Goal: Transaction & Acquisition: Purchase product/service

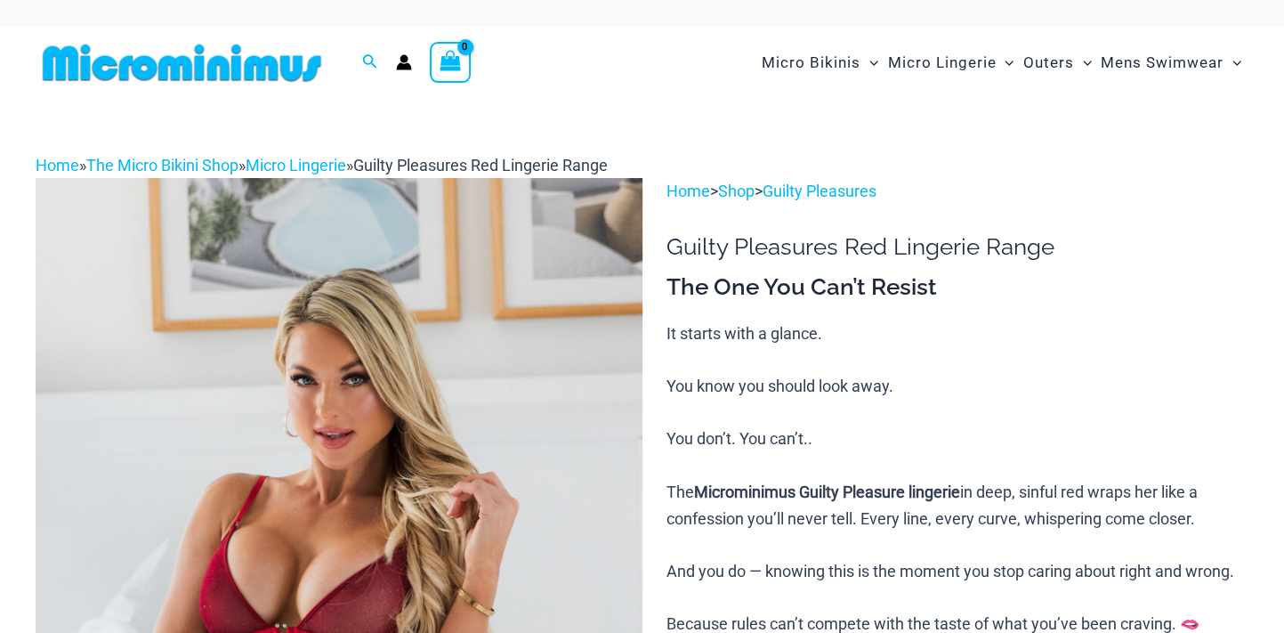
click at [309, 399] on img at bounding box center [339, 632] width 607 height 909
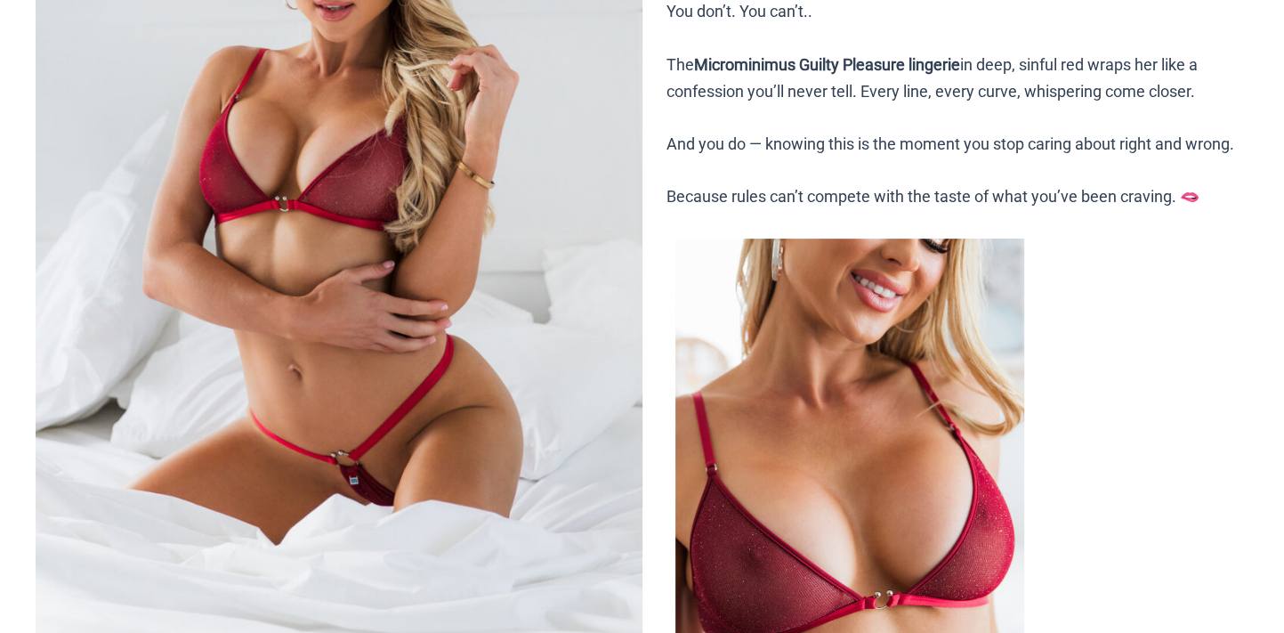
scroll to position [474, 0]
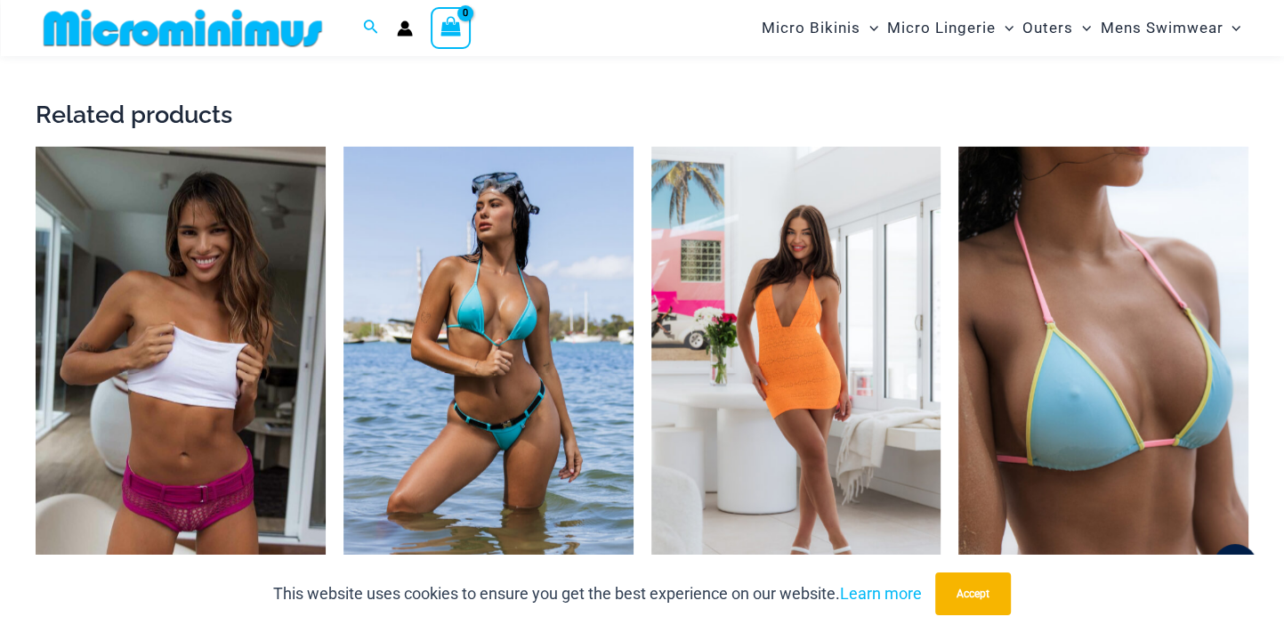
scroll to position [3155, 0]
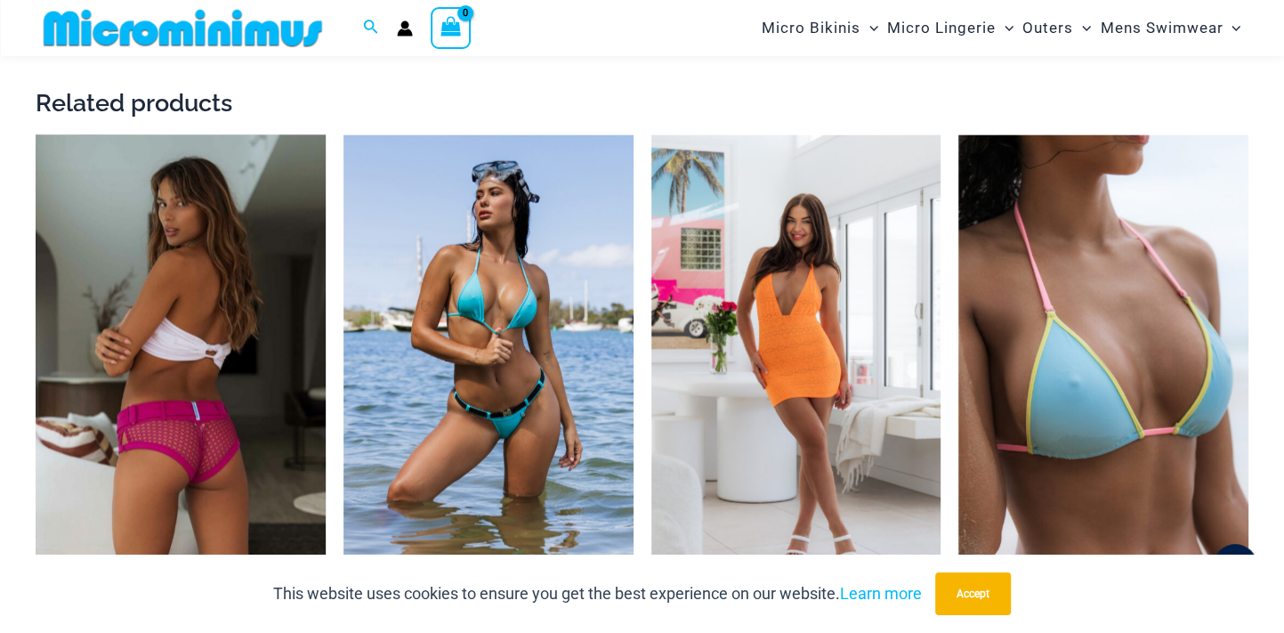
click at [168, 417] on img at bounding box center [181, 352] width 290 height 435
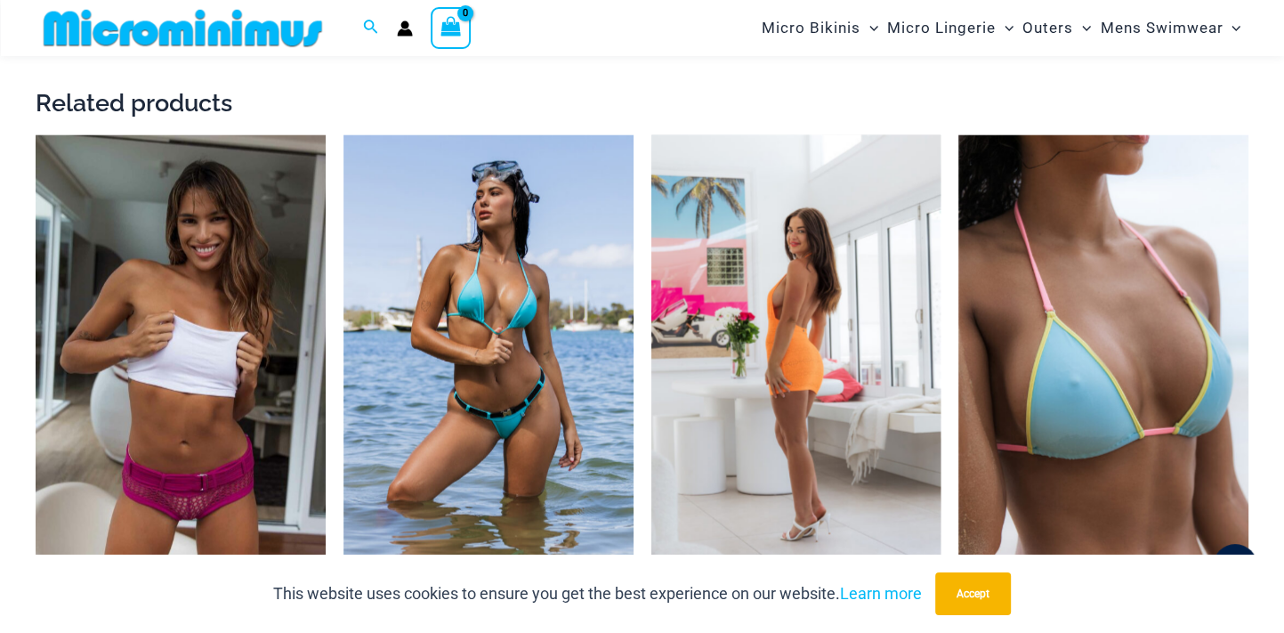
click at [790, 427] on img at bounding box center [796, 352] width 290 height 435
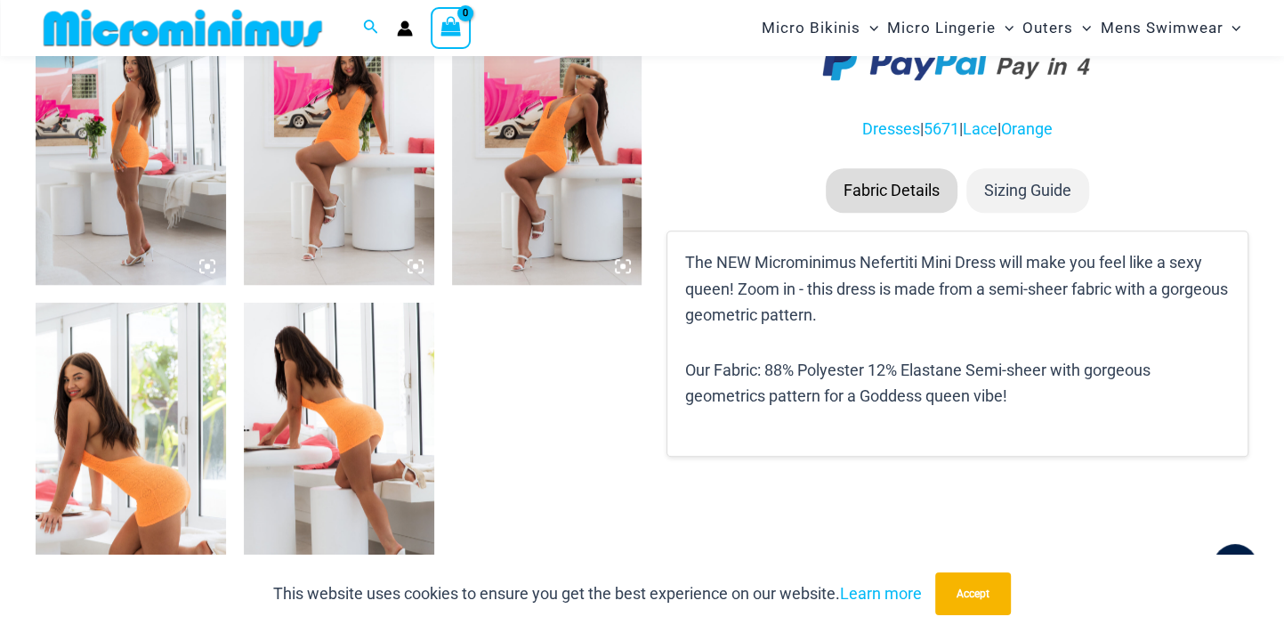
scroll to position [1644, 0]
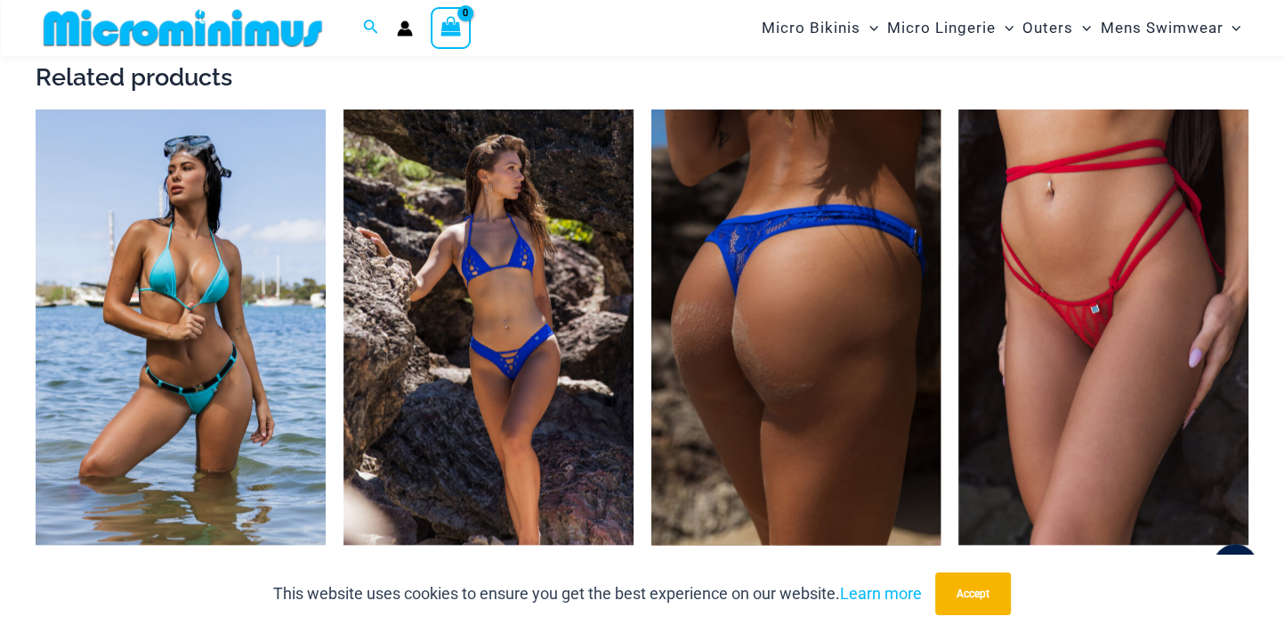
click at [795, 467] on img at bounding box center [796, 326] width 290 height 435
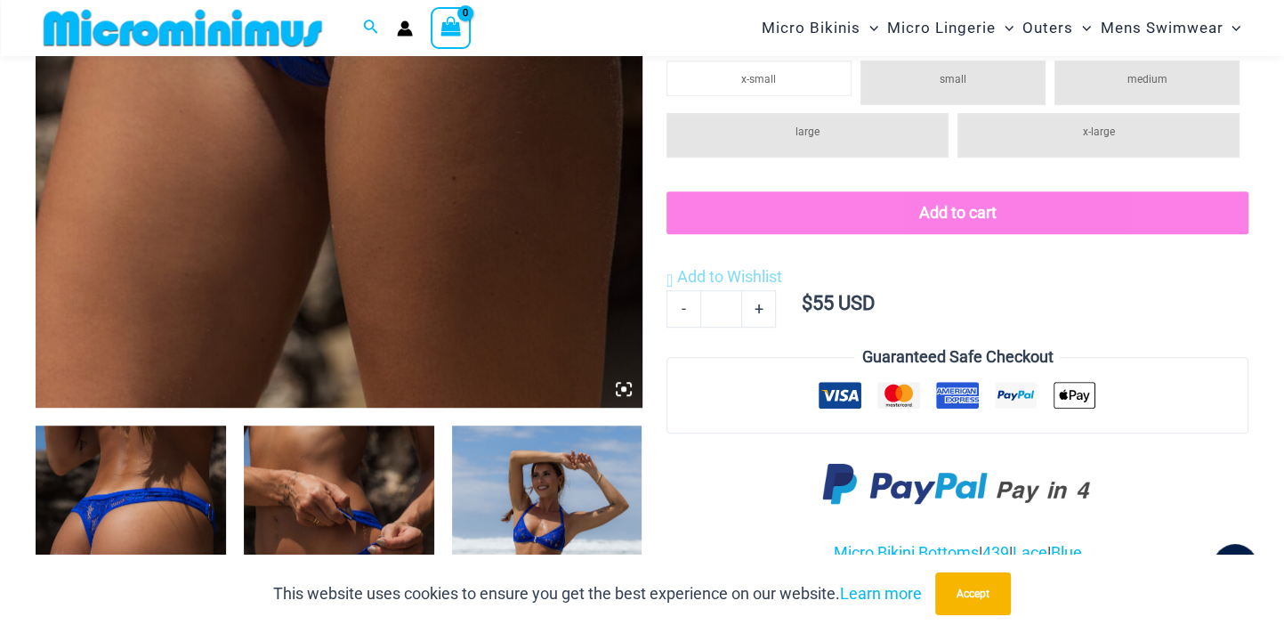
scroll to position [1090, 0]
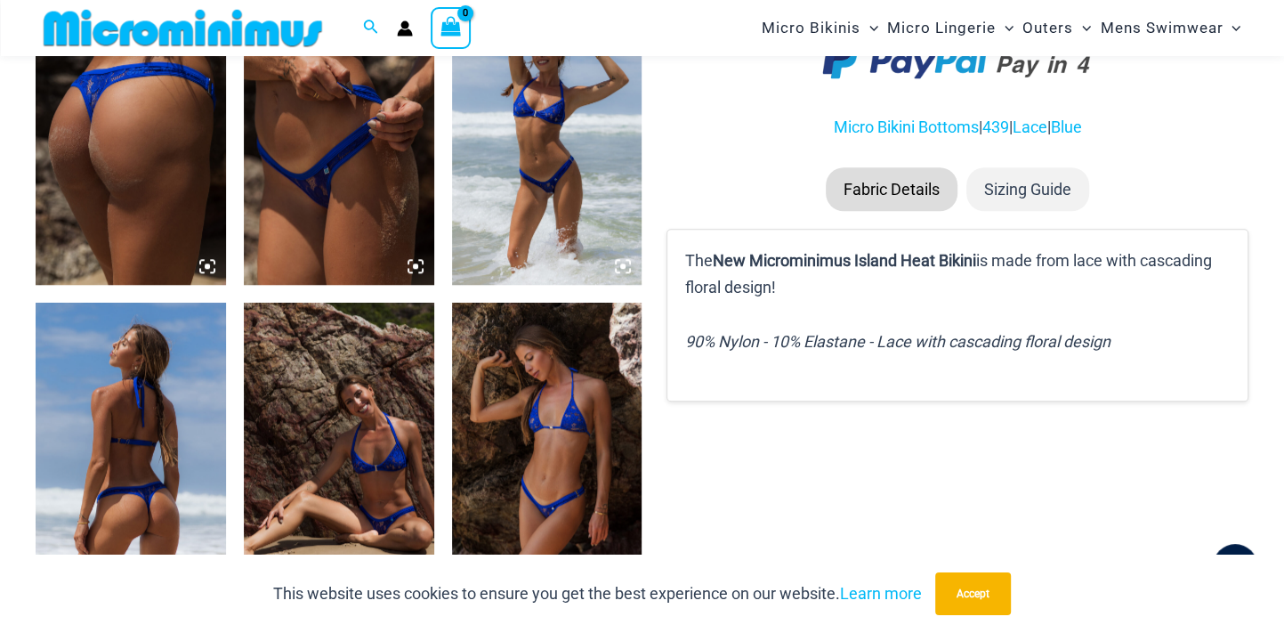
click at [117, 222] on img at bounding box center [131, 143] width 190 height 286
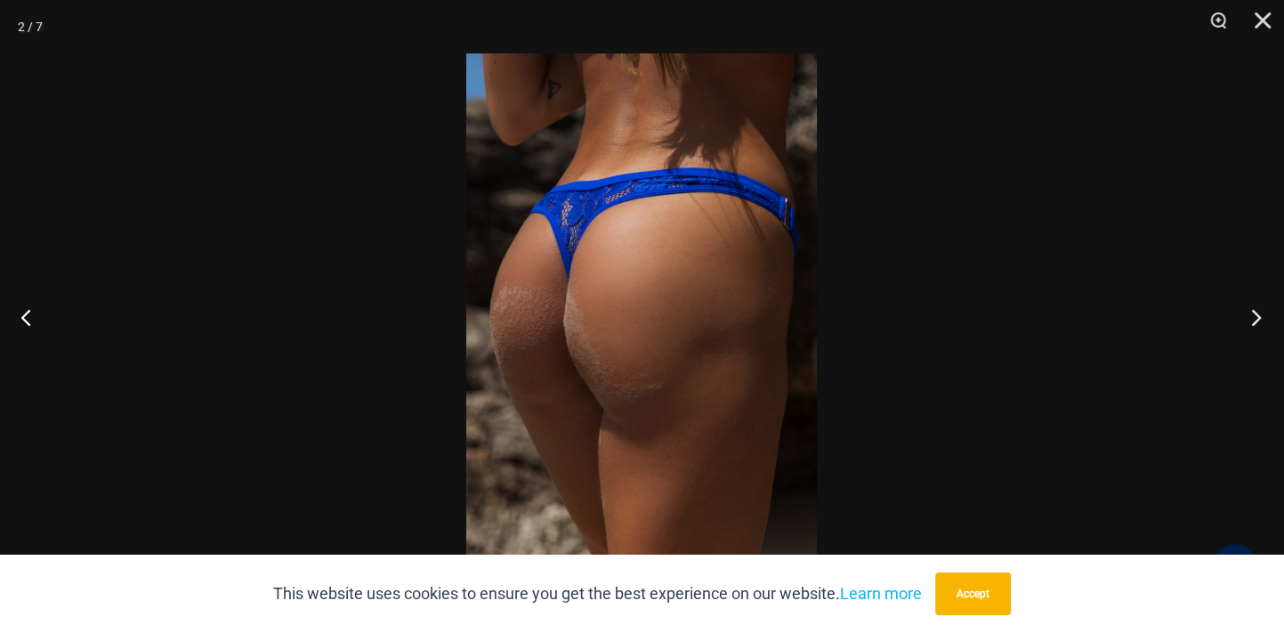
click at [1253, 312] on button "Next" at bounding box center [1250, 316] width 67 height 89
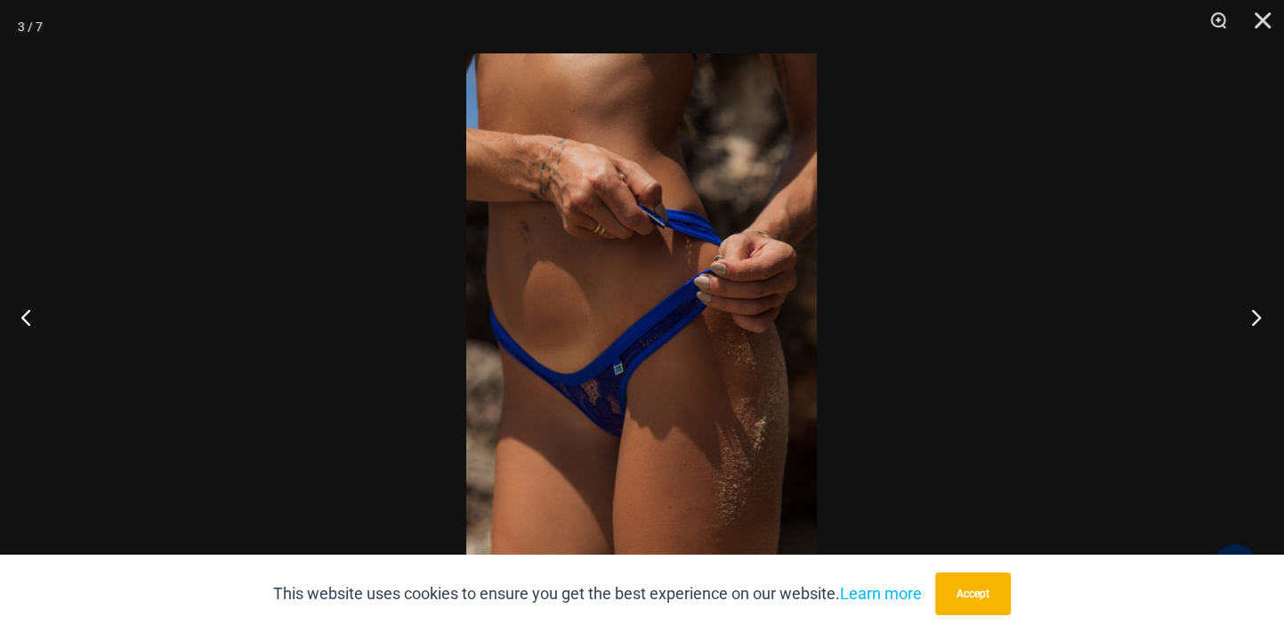
click at [1253, 312] on button "Next" at bounding box center [1250, 316] width 67 height 89
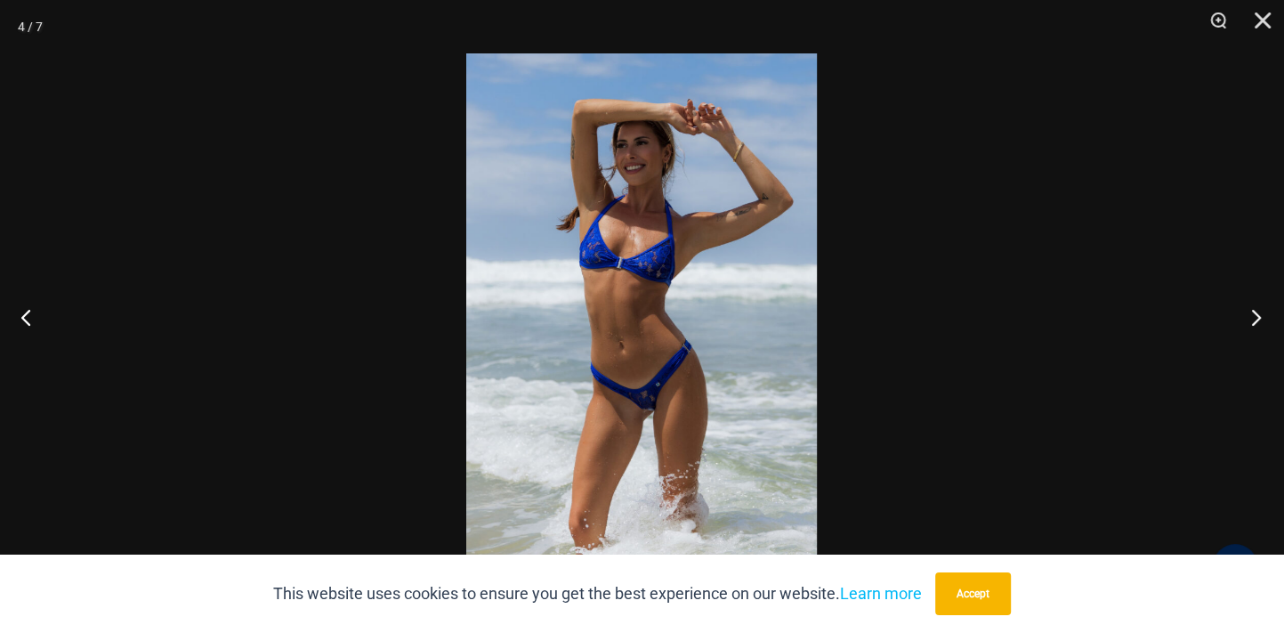
click at [1253, 312] on button "Next" at bounding box center [1250, 316] width 67 height 89
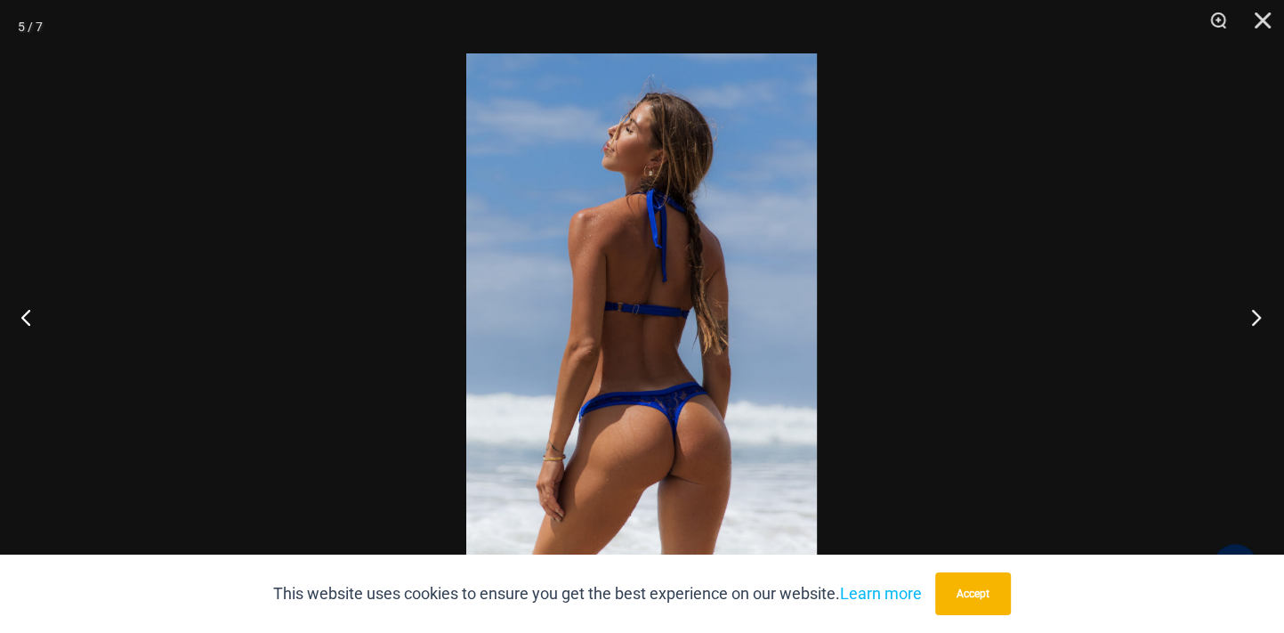
click at [1253, 312] on button "Next" at bounding box center [1250, 316] width 67 height 89
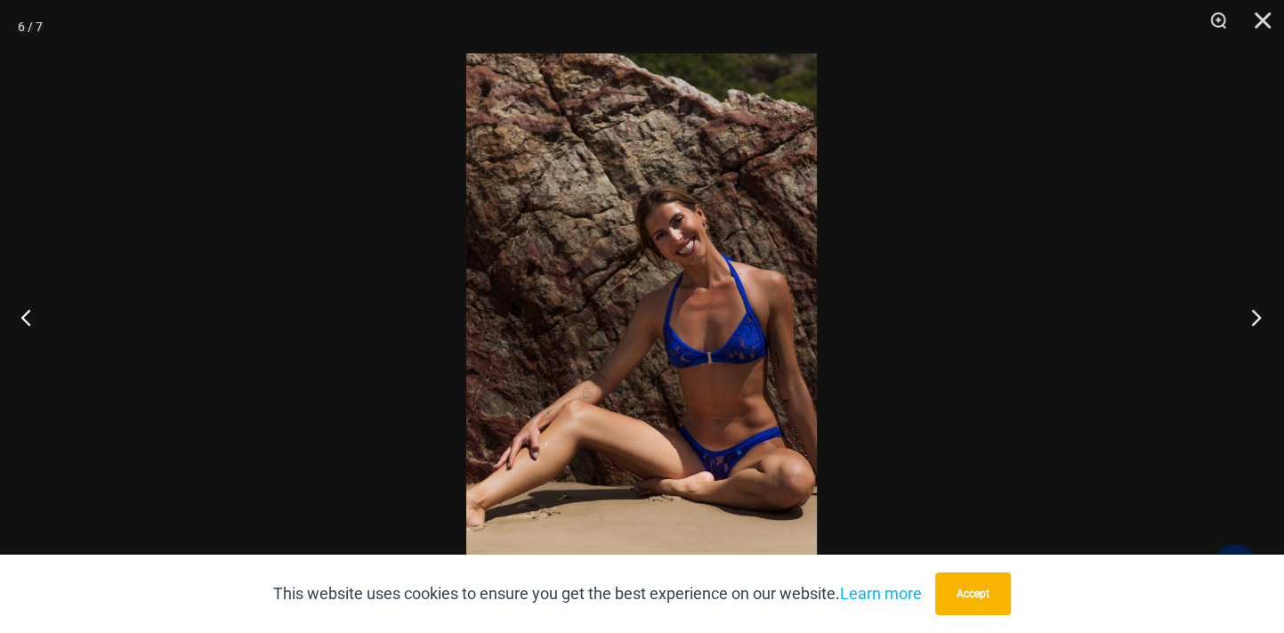
click at [1253, 312] on button "Next" at bounding box center [1250, 316] width 67 height 89
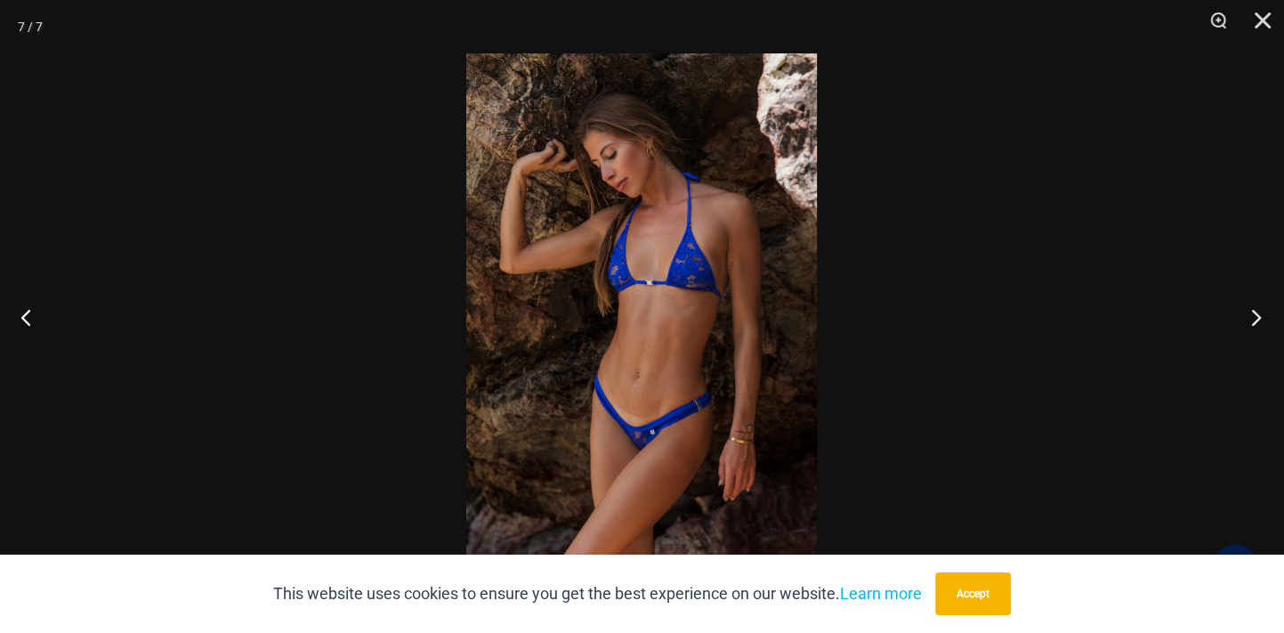
click at [1253, 312] on button "Next" at bounding box center [1250, 316] width 67 height 89
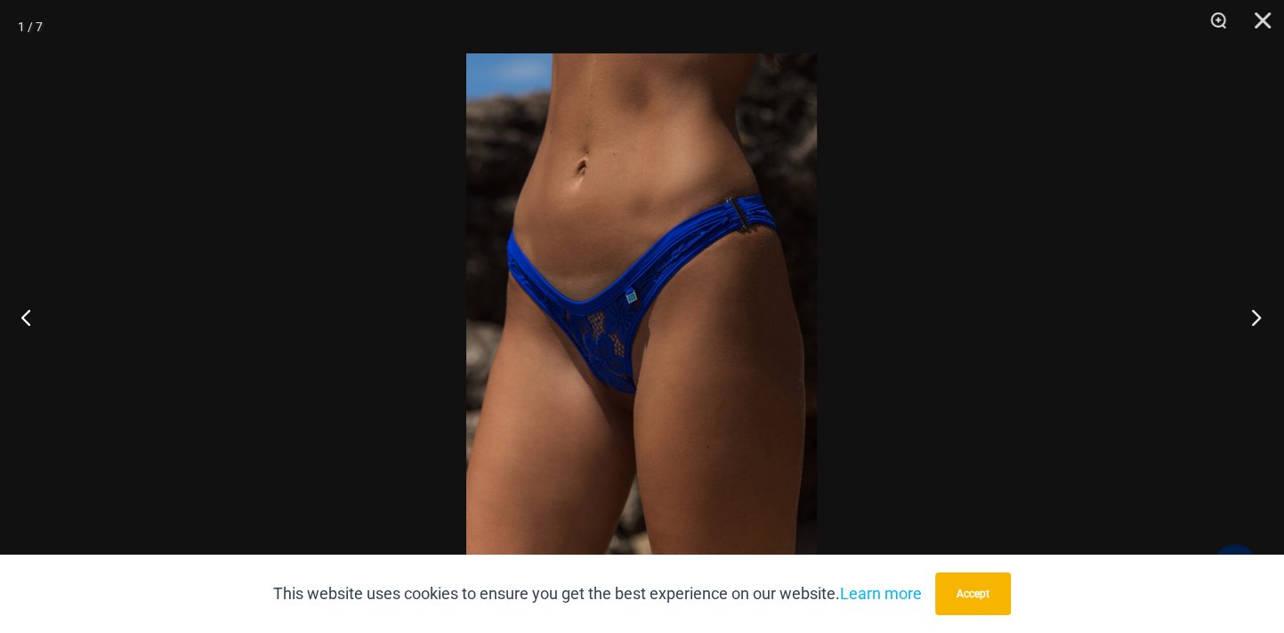
click at [1253, 312] on button "Next" at bounding box center [1250, 316] width 67 height 89
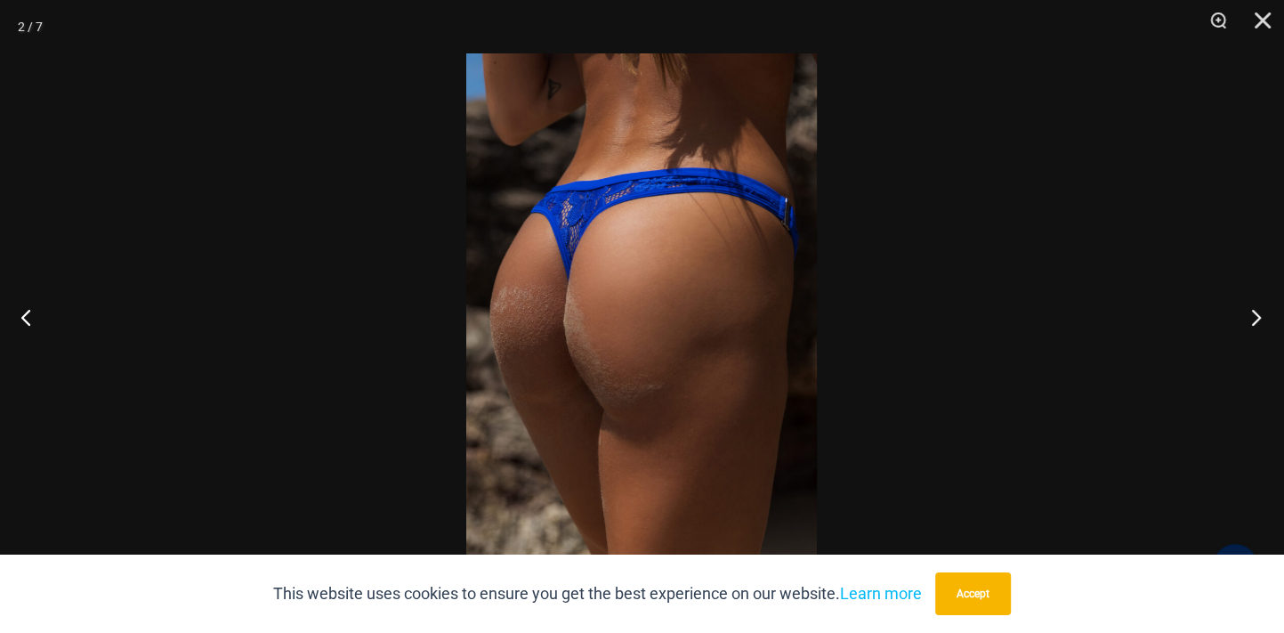
click at [1253, 312] on button "Next" at bounding box center [1250, 316] width 67 height 89
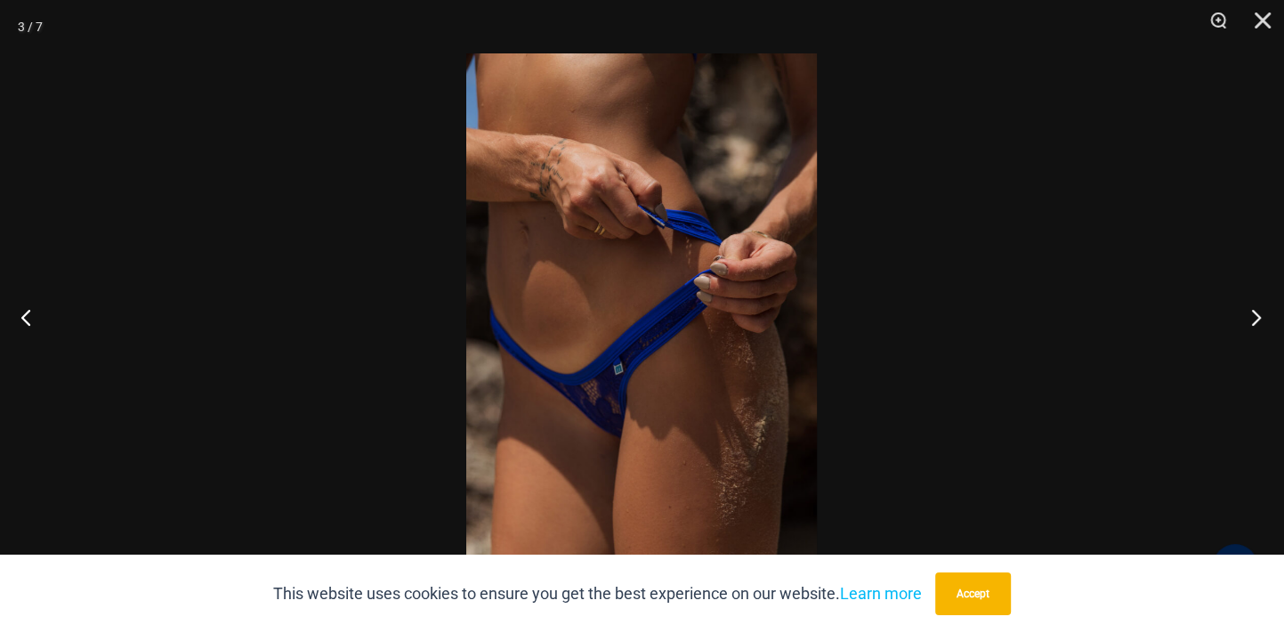
click at [1253, 312] on button "Next" at bounding box center [1250, 316] width 67 height 89
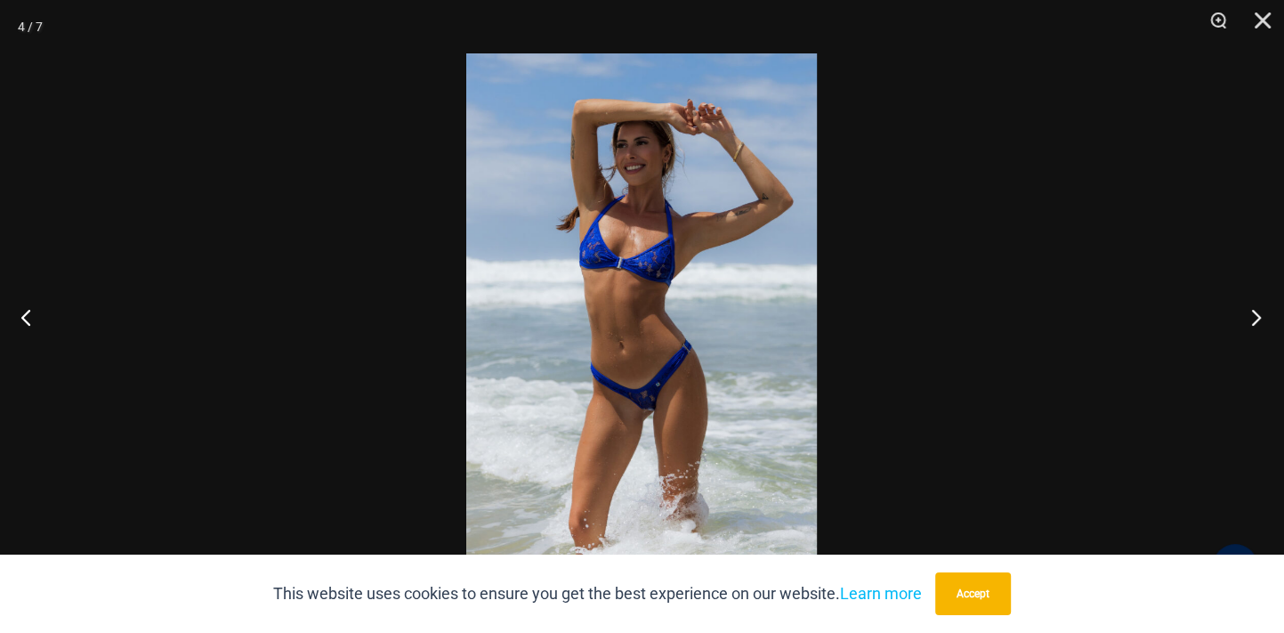
click at [1253, 312] on button "Next" at bounding box center [1250, 316] width 67 height 89
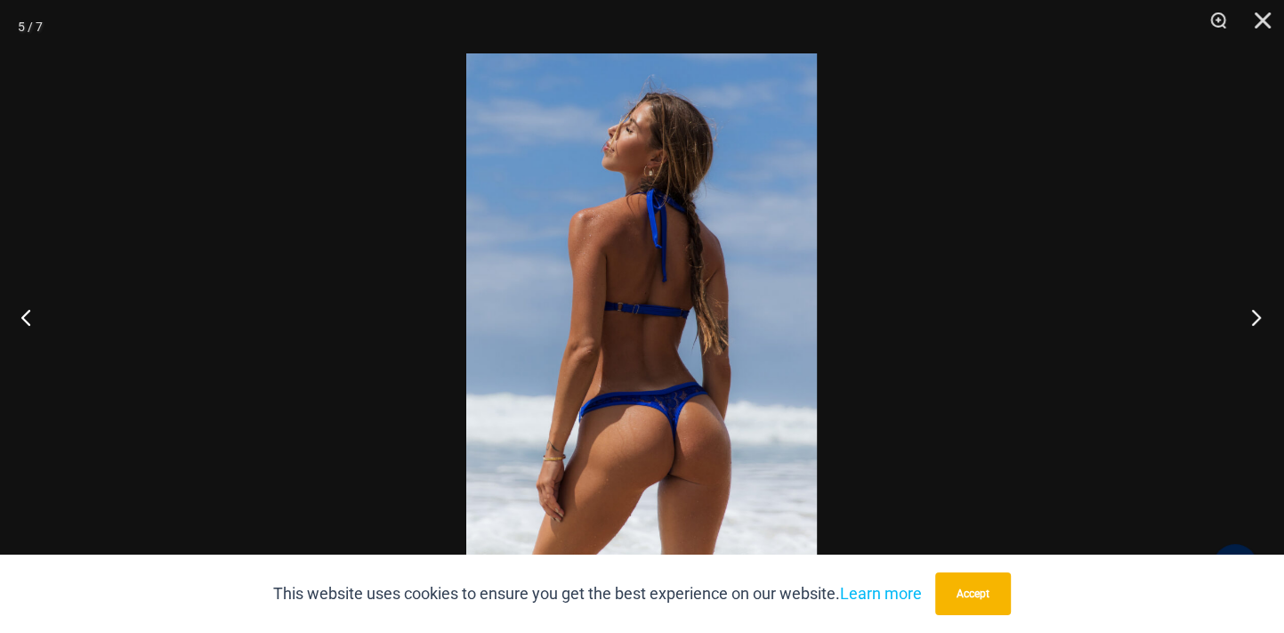
click at [1253, 312] on button "Next" at bounding box center [1250, 316] width 67 height 89
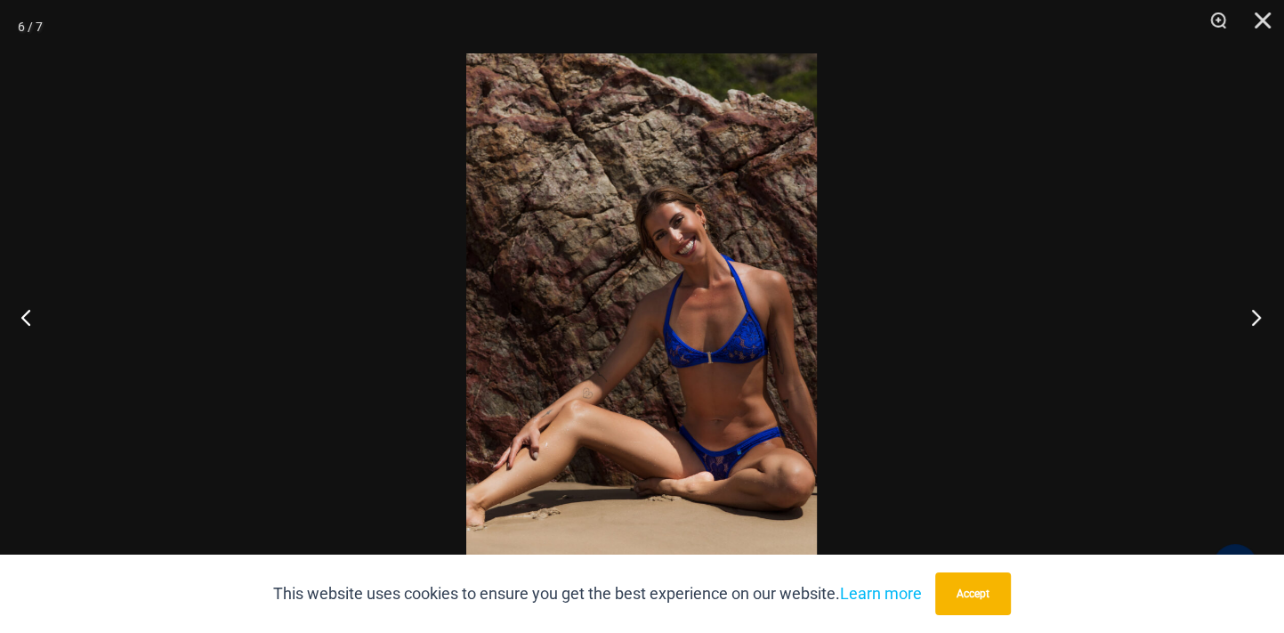
click at [1253, 312] on button "Next" at bounding box center [1250, 316] width 67 height 89
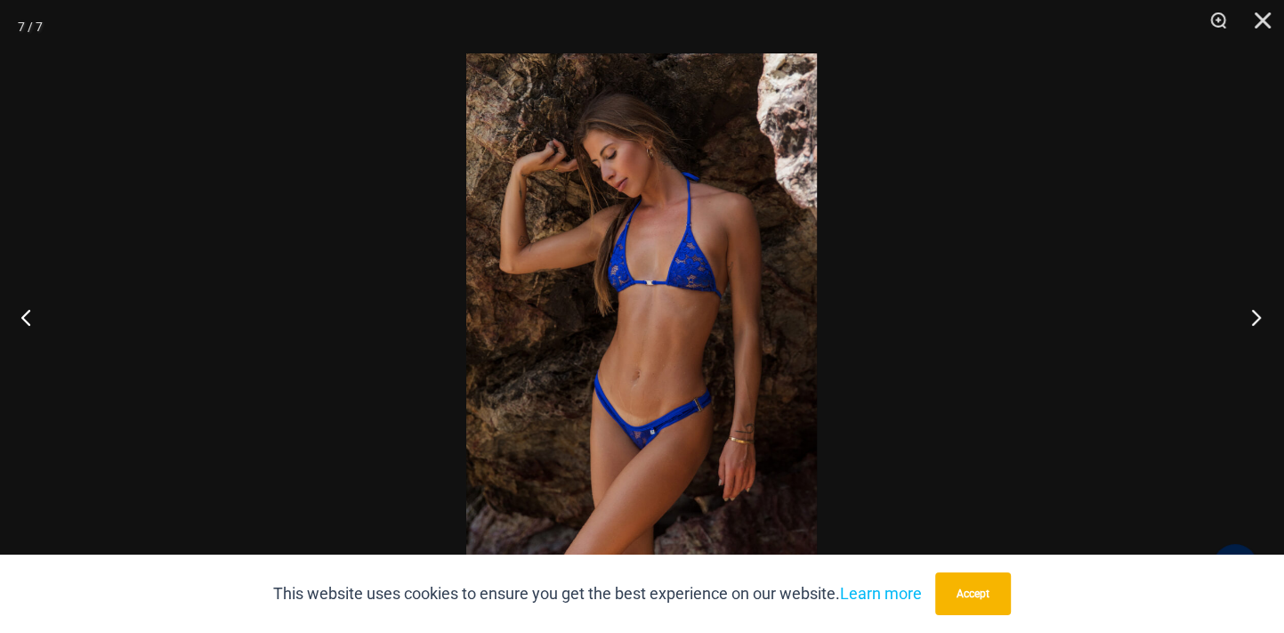
click at [1253, 312] on button "Next" at bounding box center [1250, 316] width 67 height 89
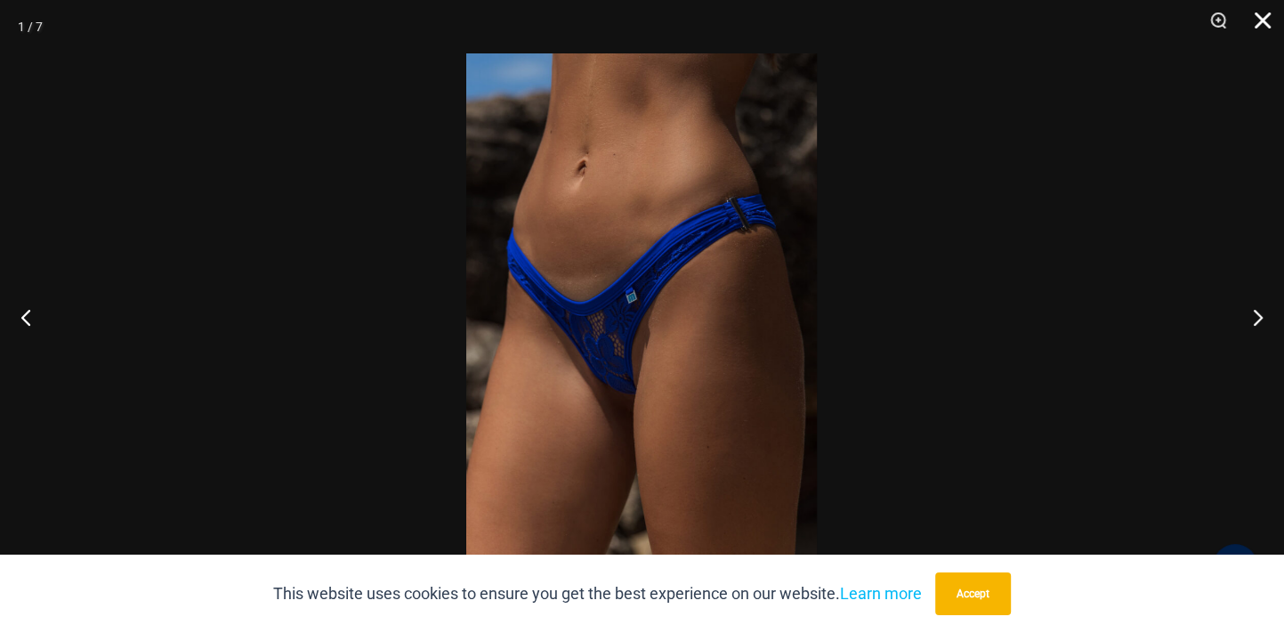
click at [1269, 21] on button "Close" at bounding box center [1256, 26] width 44 height 53
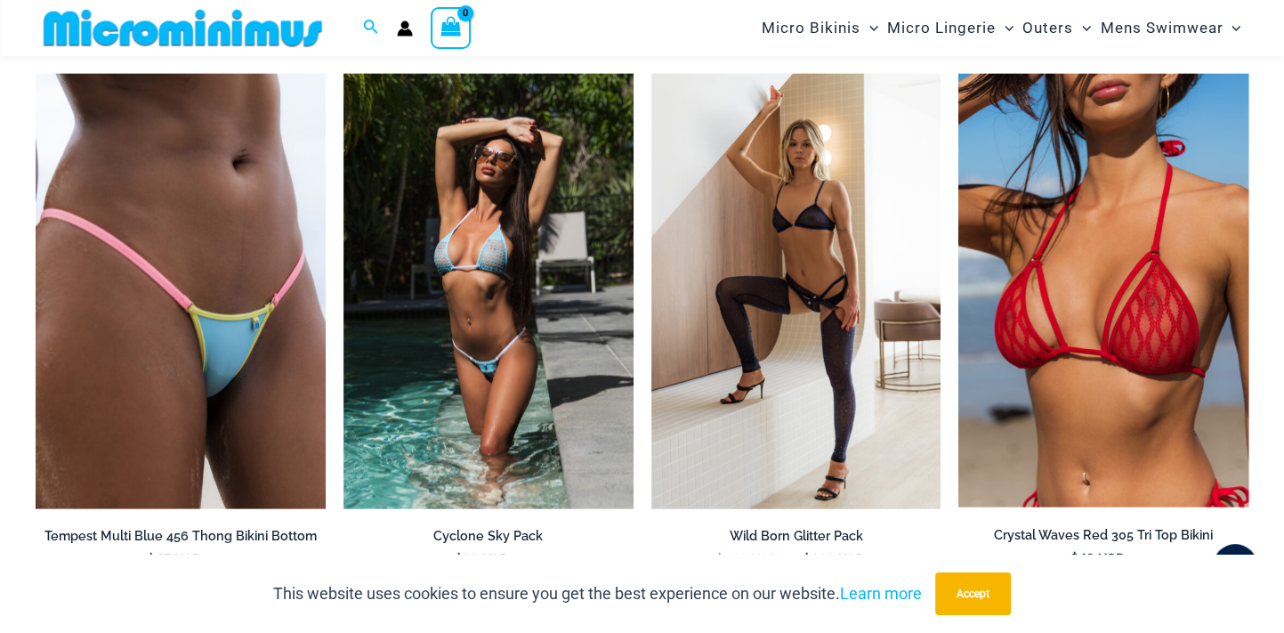
scroll to position [3058, 0]
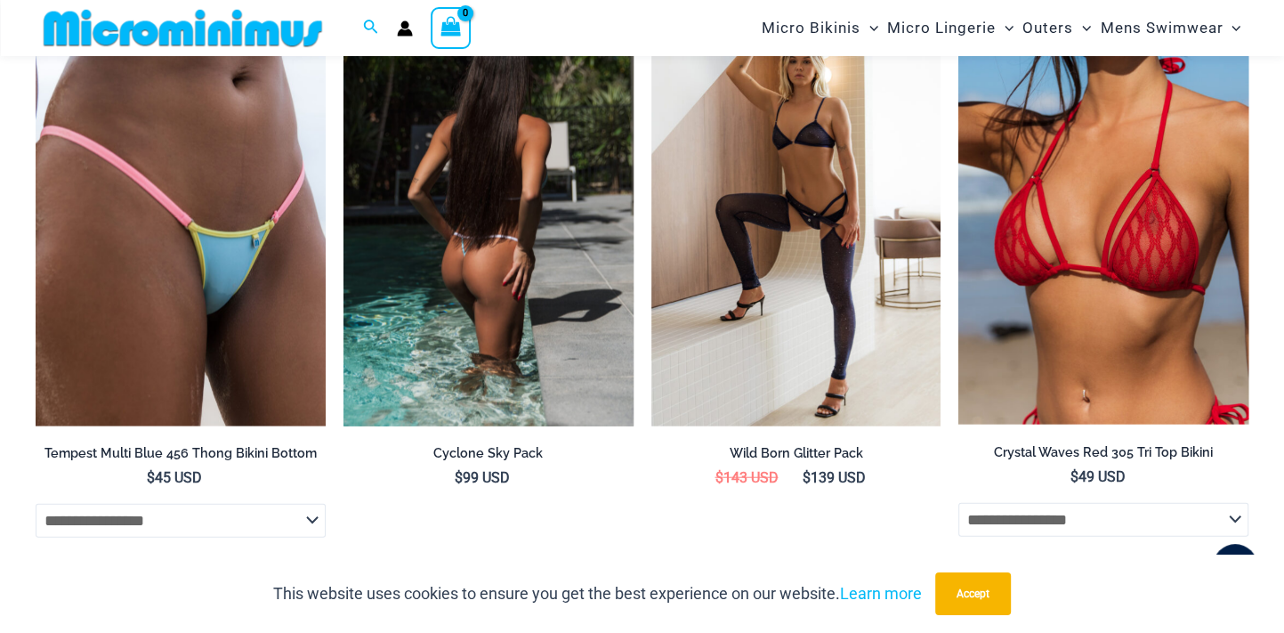
click at [458, 288] on img at bounding box center [488, 208] width 290 height 435
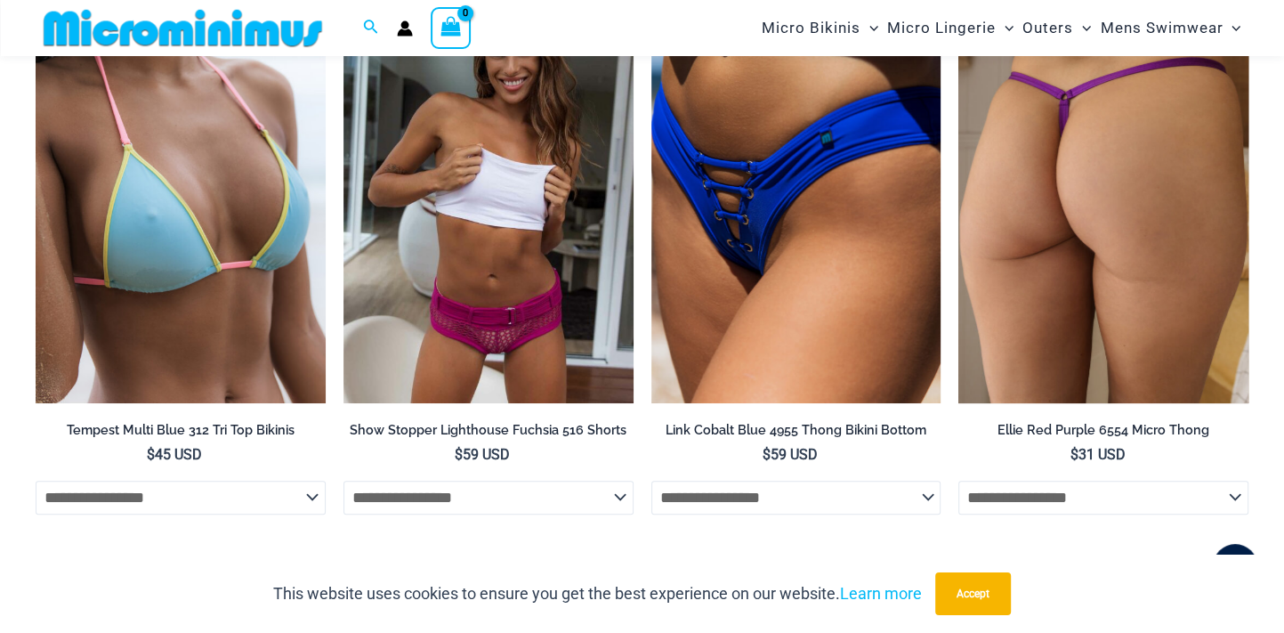
scroll to position [5825, 0]
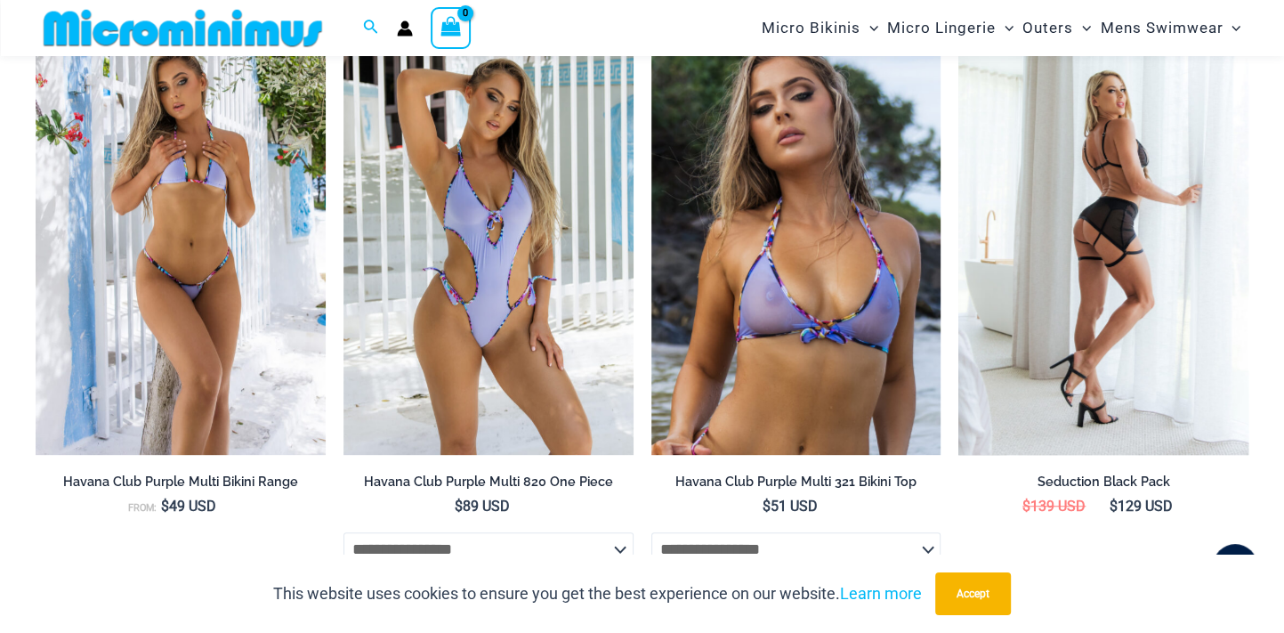
click at [1075, 215] on img at bounding box center [1103, 237] width 290 height 435
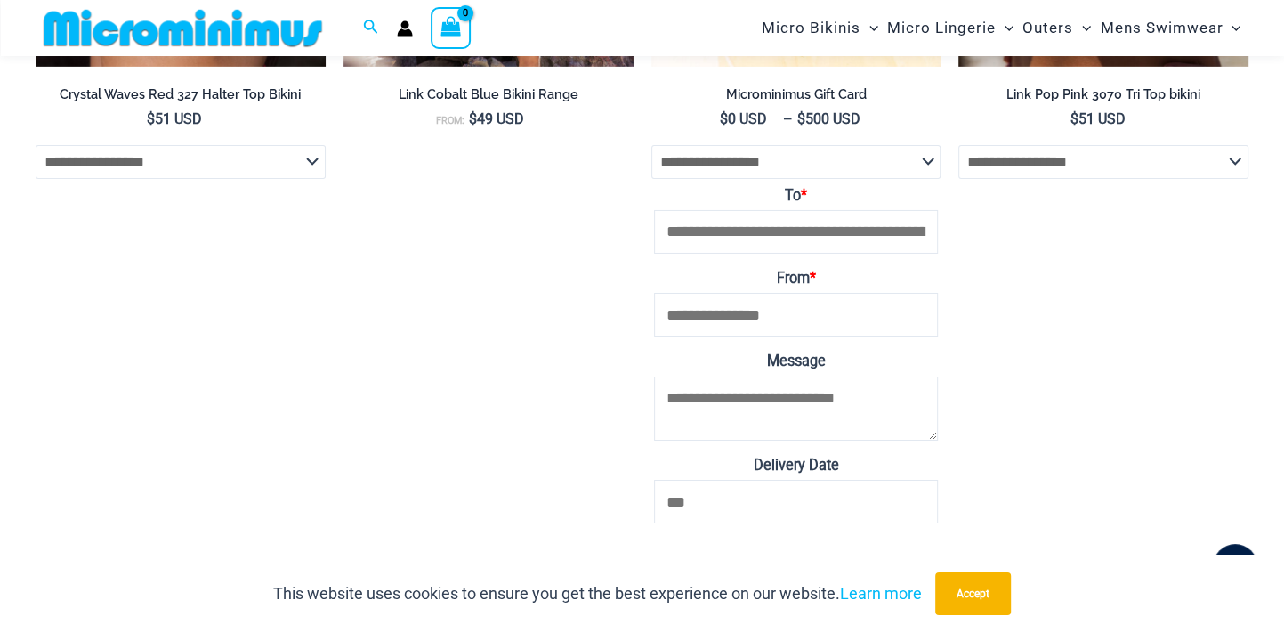
scroll to position [4076, 0]
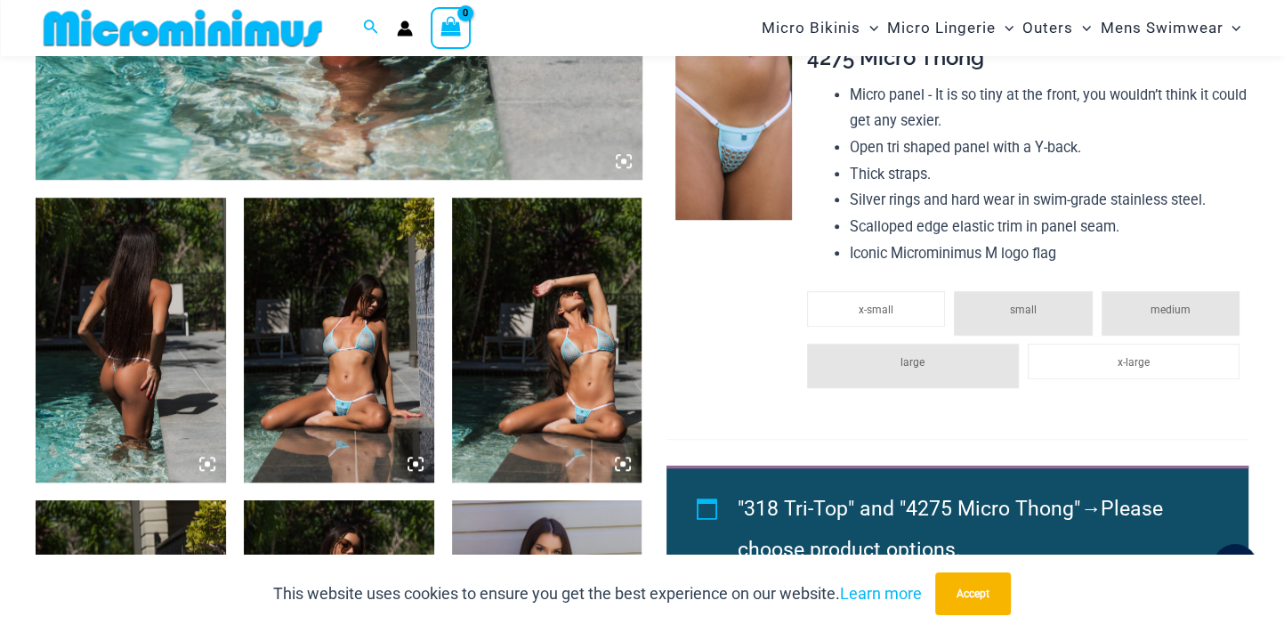
scroll to position [928, 0]
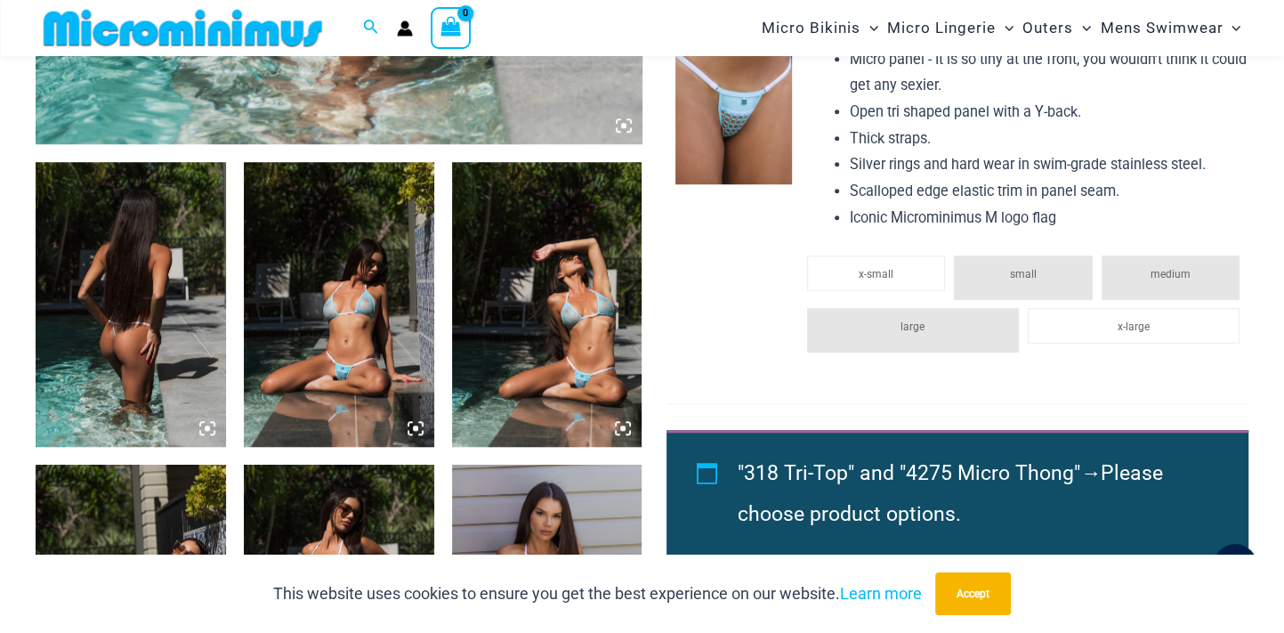
click at [146, 331] on img at bounding box center [131, 305] width 190 height 286
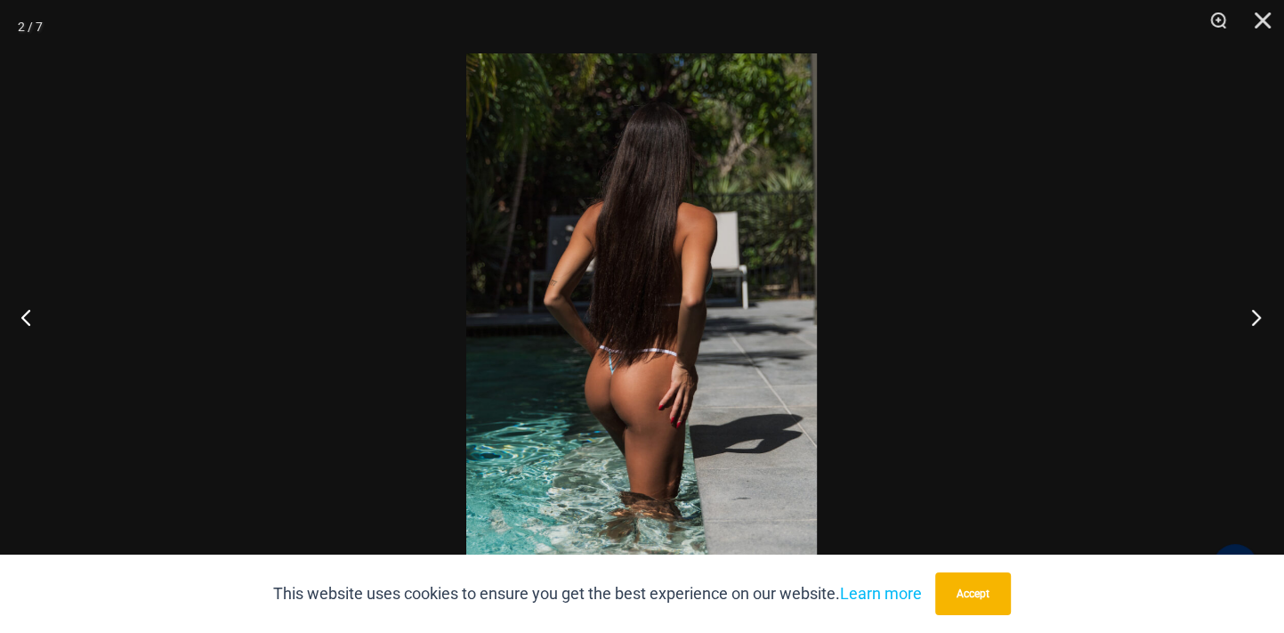
click at [1257, 315] on button "Next" at bounding box center [1250, 316] width 67 height 89
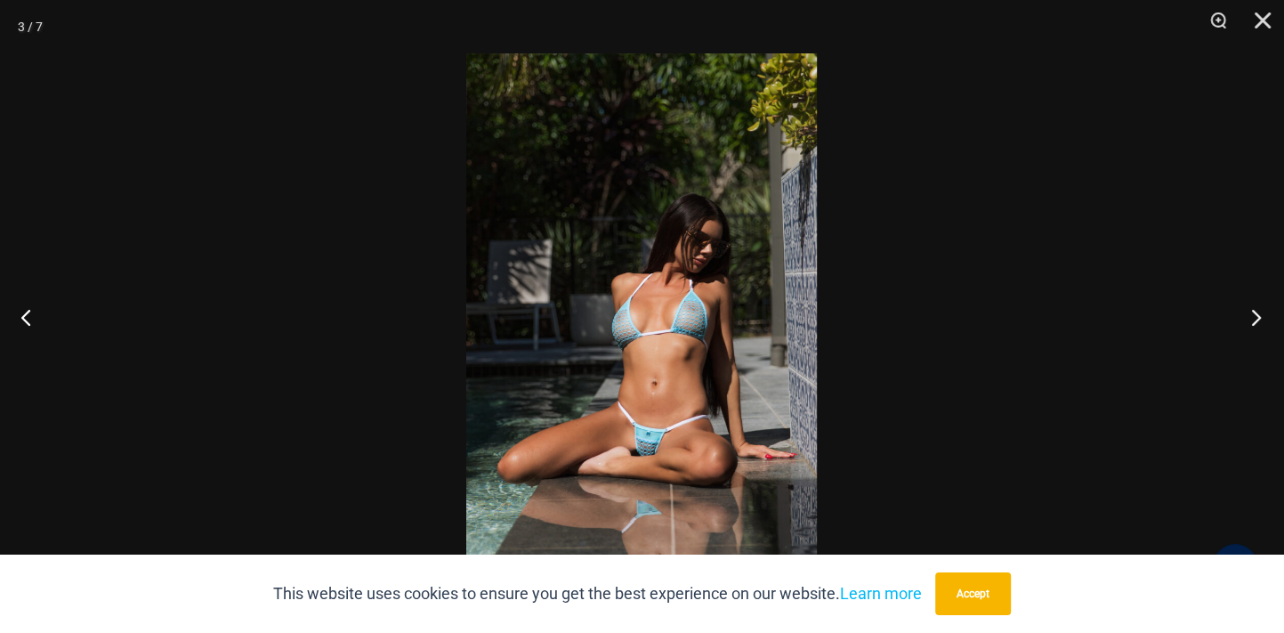
click at [1257, 315] on button "Next" at bounding box center [1250, 316] width 67 height 89
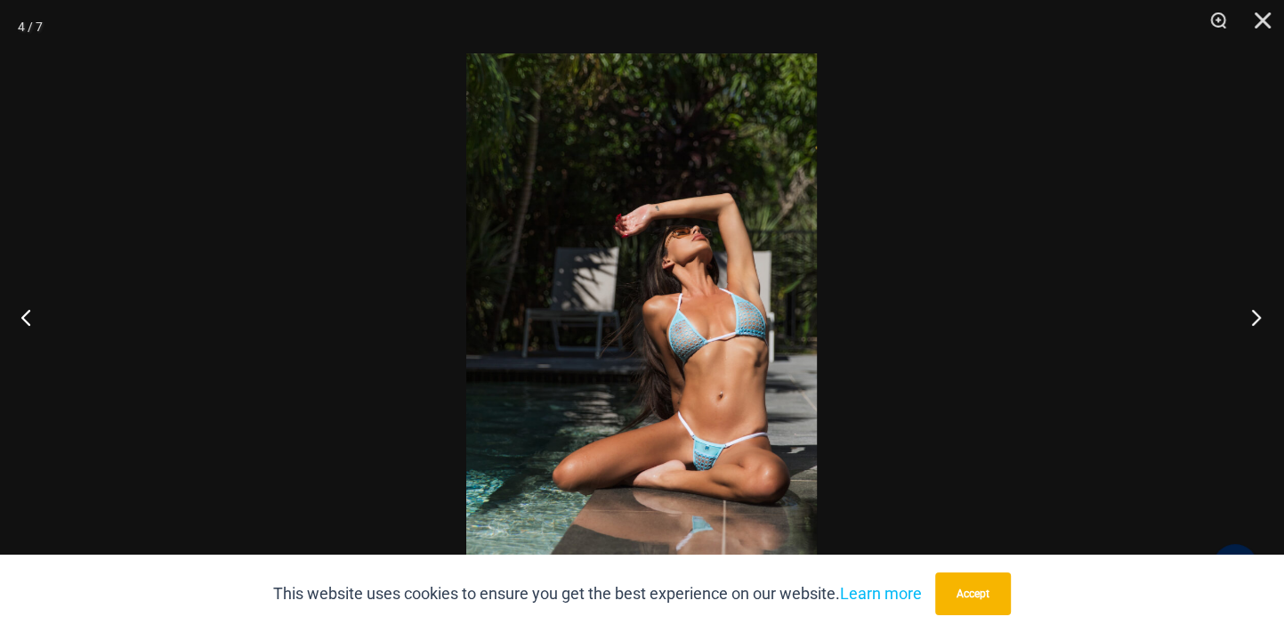
click at [1257, 315] on button "Next" at bounding box center [1250, 316] width 67 height 89
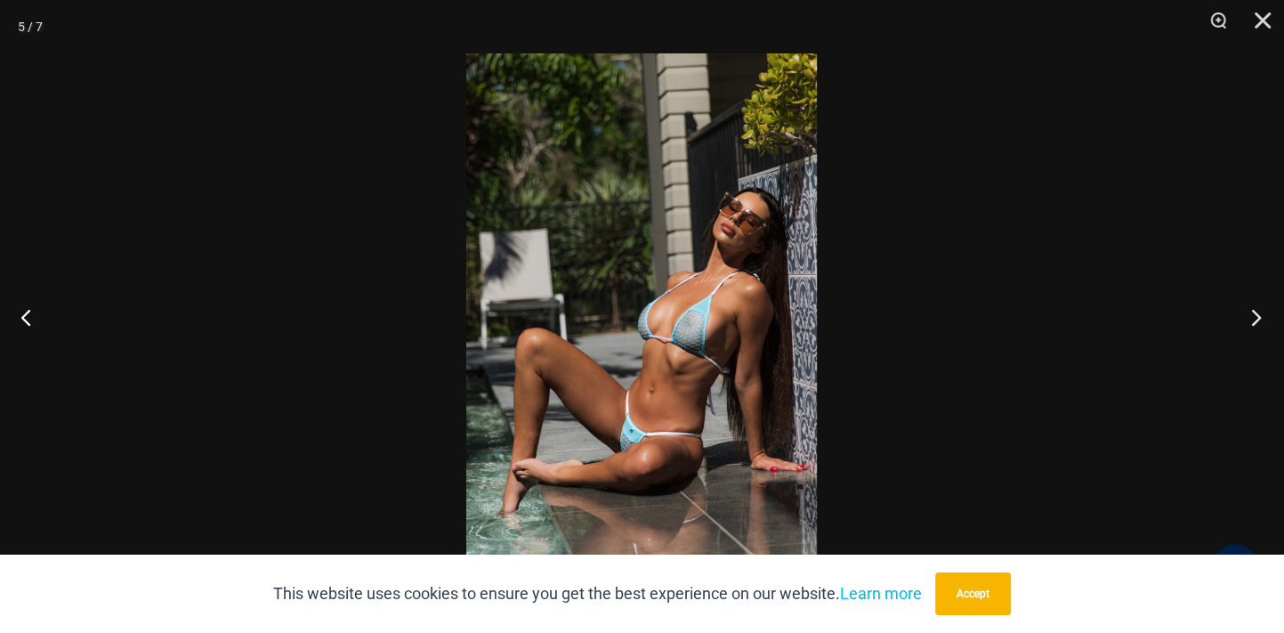
click at [1257, 315] on button "Next" at bounding box center [1250, 316] width 67 height 89
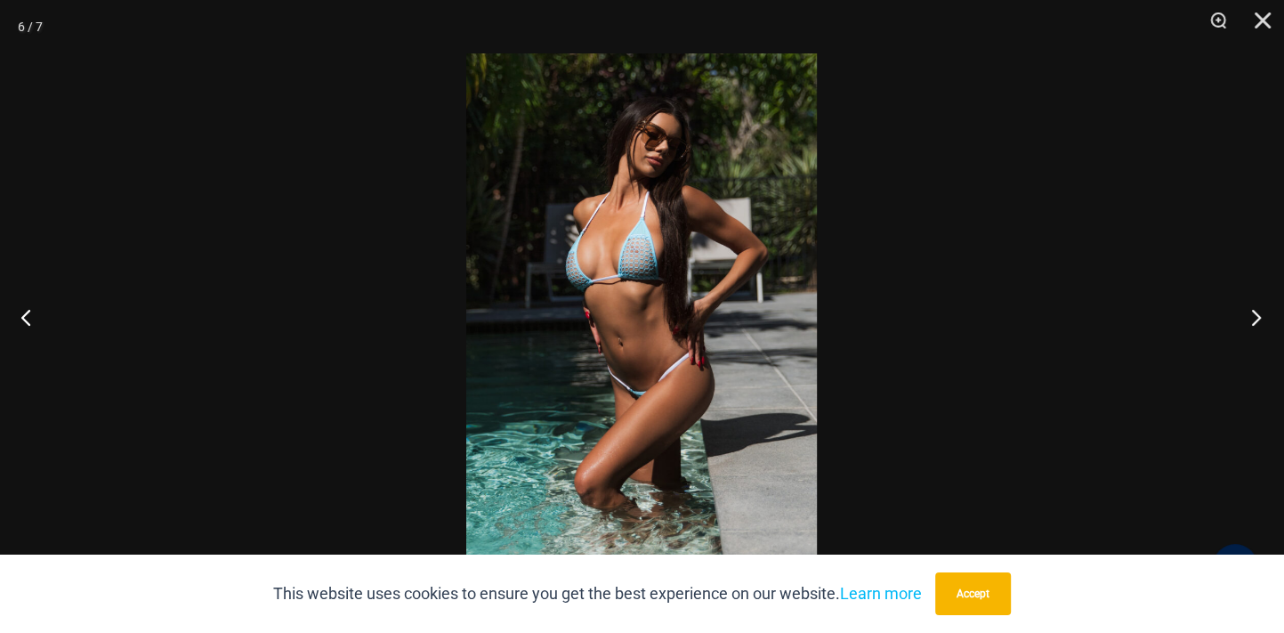
click at [1257, 315] on button "Next" at bounding box center [1250, 316] width 67 height 89
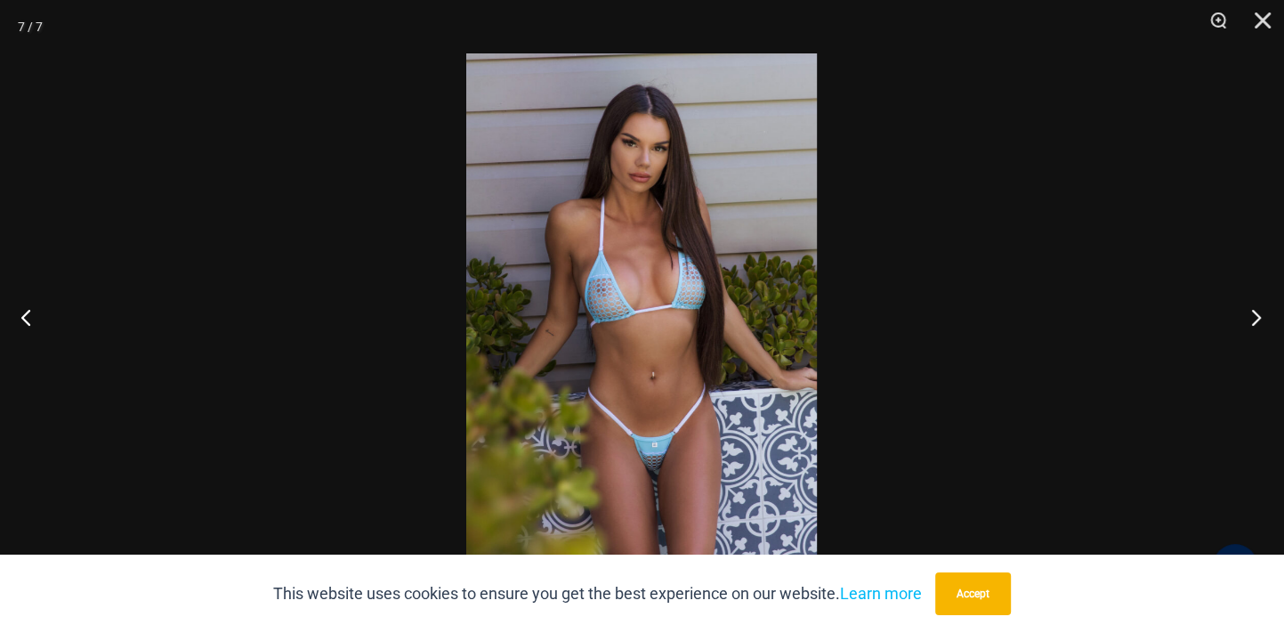
click at [1257, 315] on button "Next" at bounding box center [1250, 316] width 67 height 89
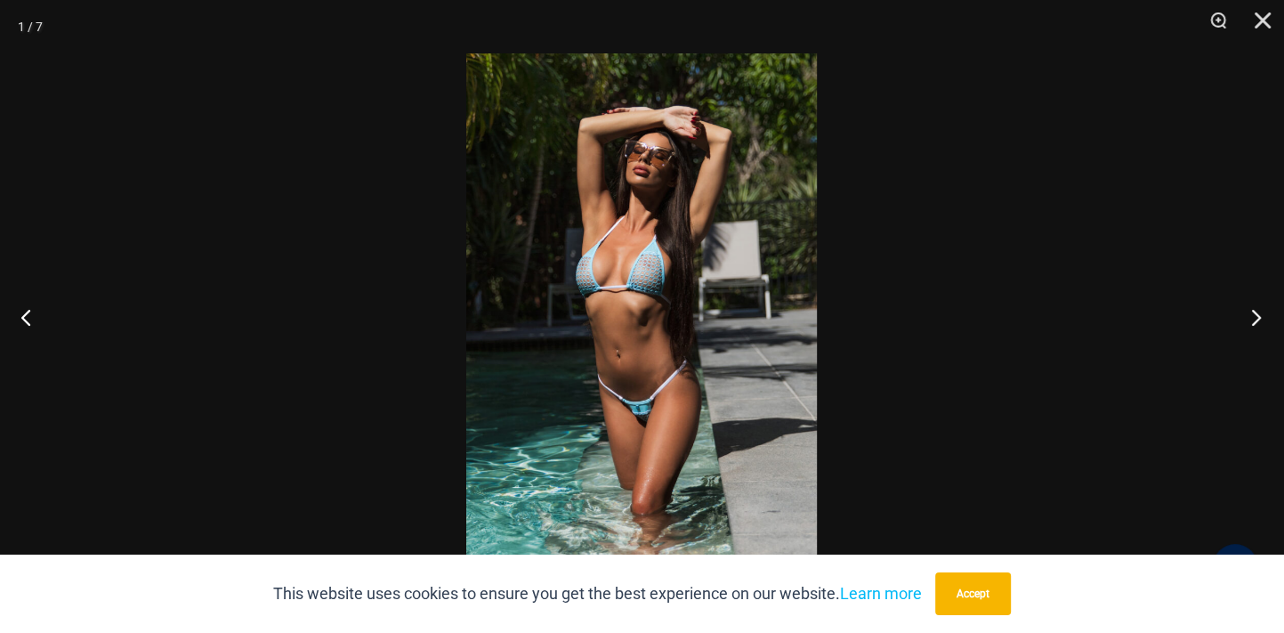
click at [1257, 315] on button "Next" at bounding box center [1250, 316] width 67 height 89
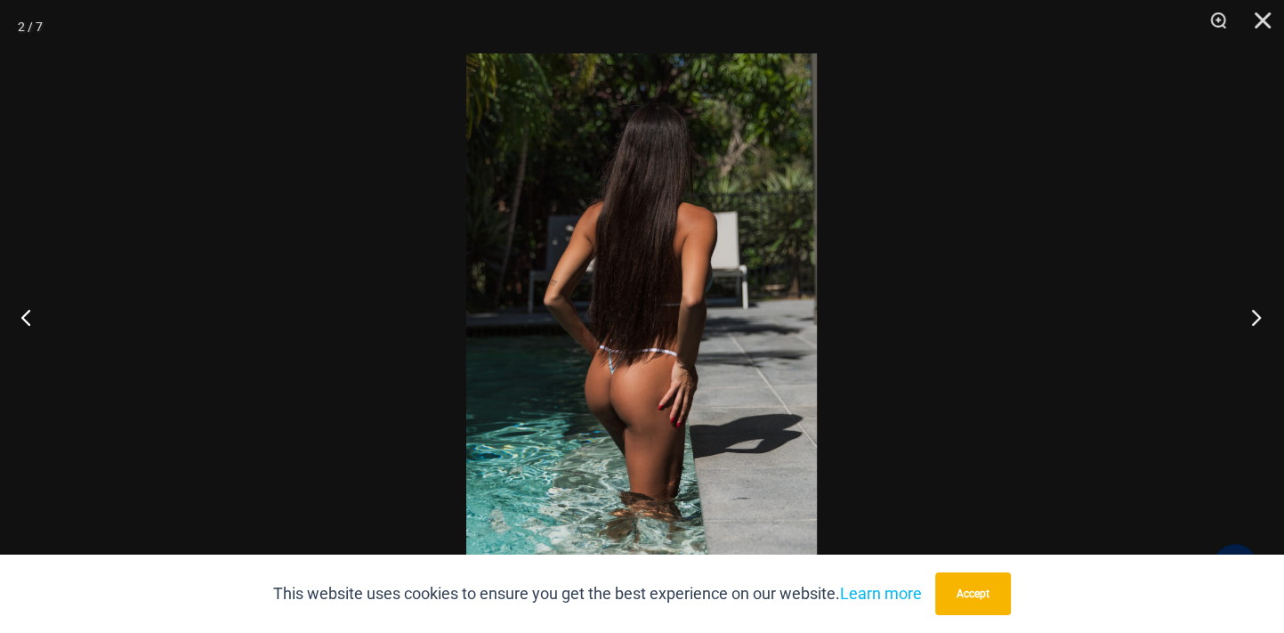
click at [1257, 315] on button "Next" at bounding box center [1250, 316] width 67 height 89
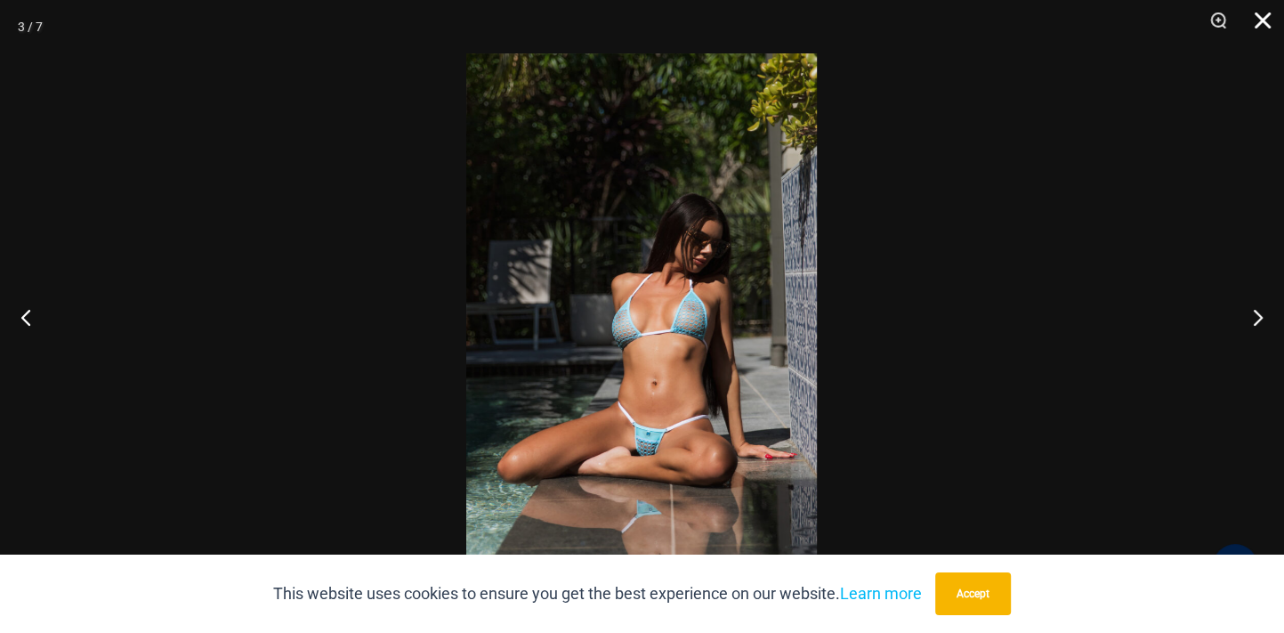
click at [1263, 21] on button "Close" at bounding box center [1256, 26] width 44 height 53
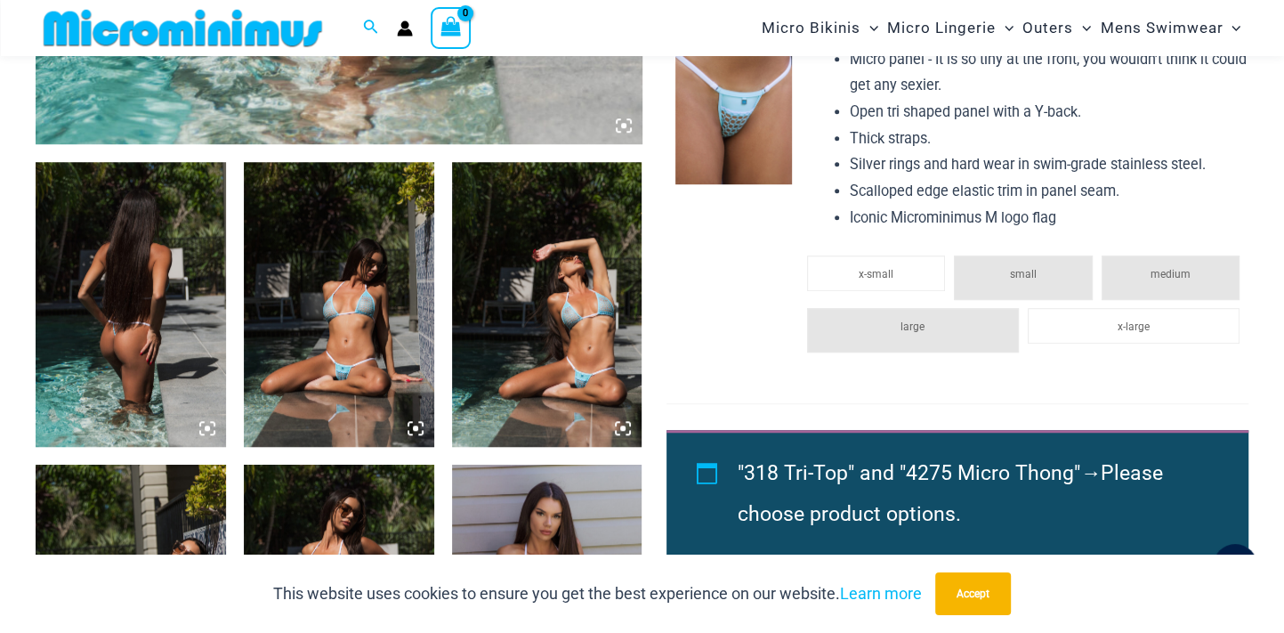
scroll to position [0, 0]
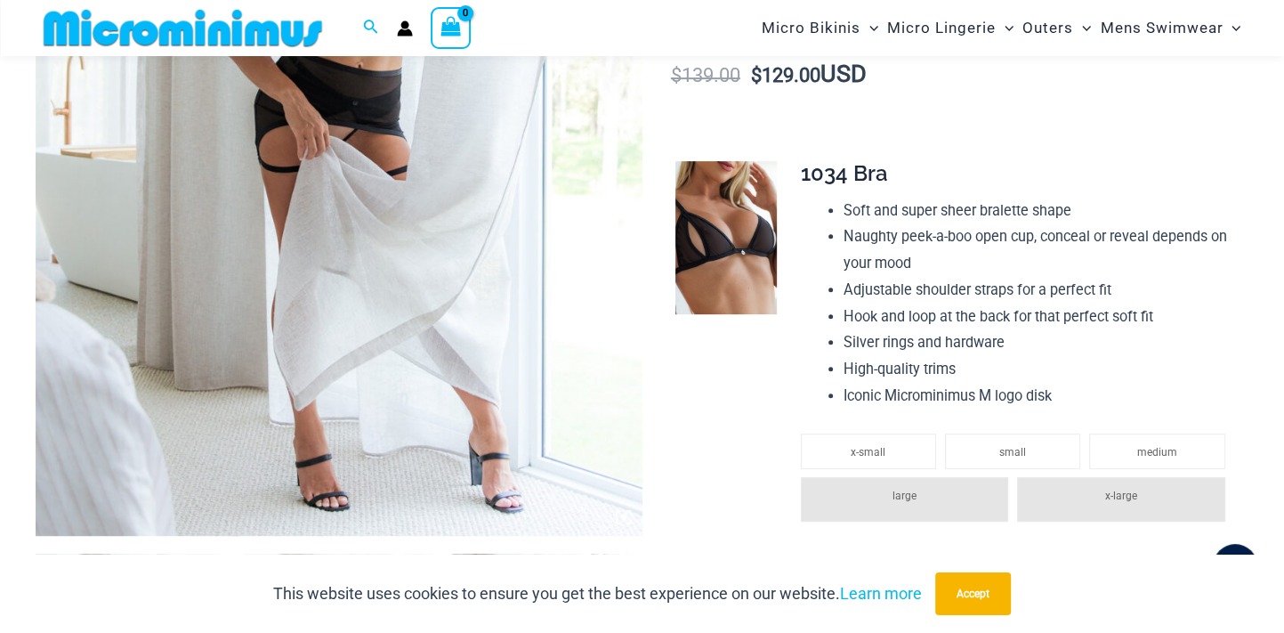
scroll to position [1090, 0]
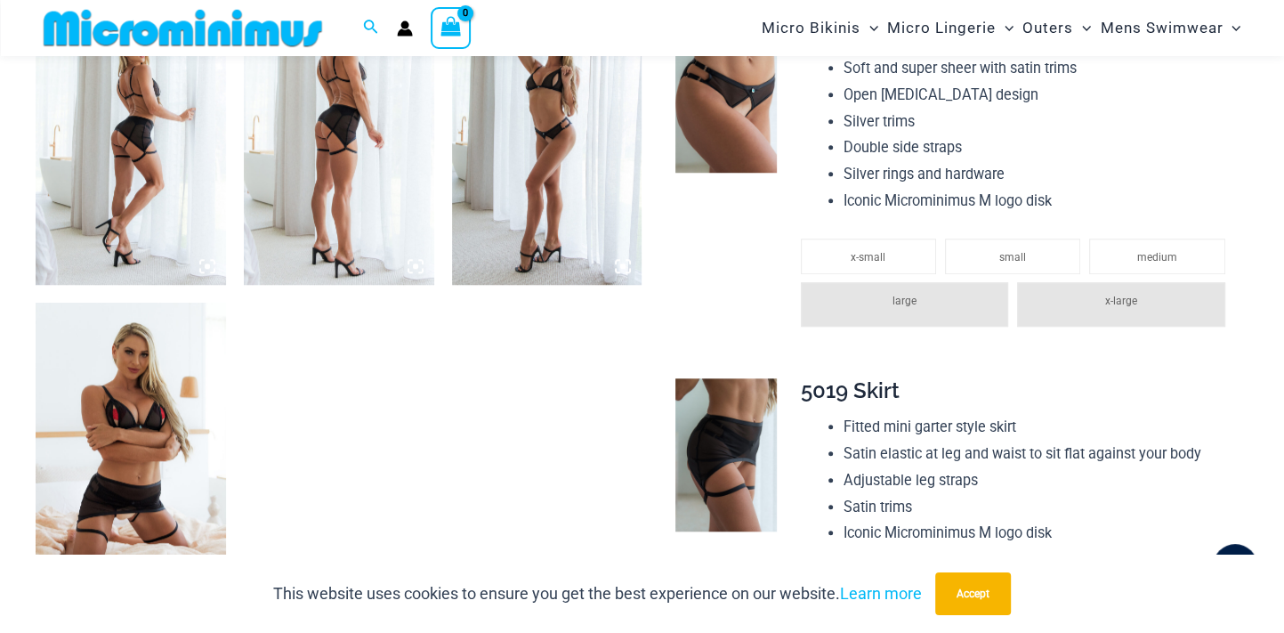
click at [68, 189] on img at bounding box center [131, 143] width 190 height 286
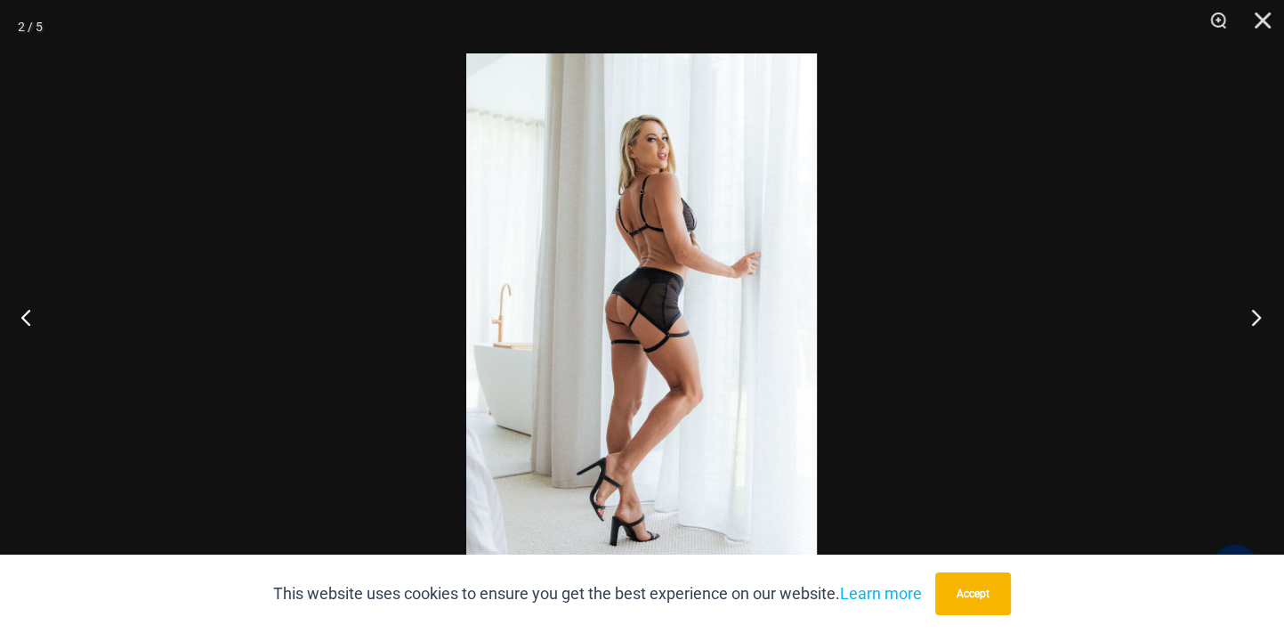
click at [1250, 316] on button "Next" at bounding box center [1250, 316] width 67 height 89
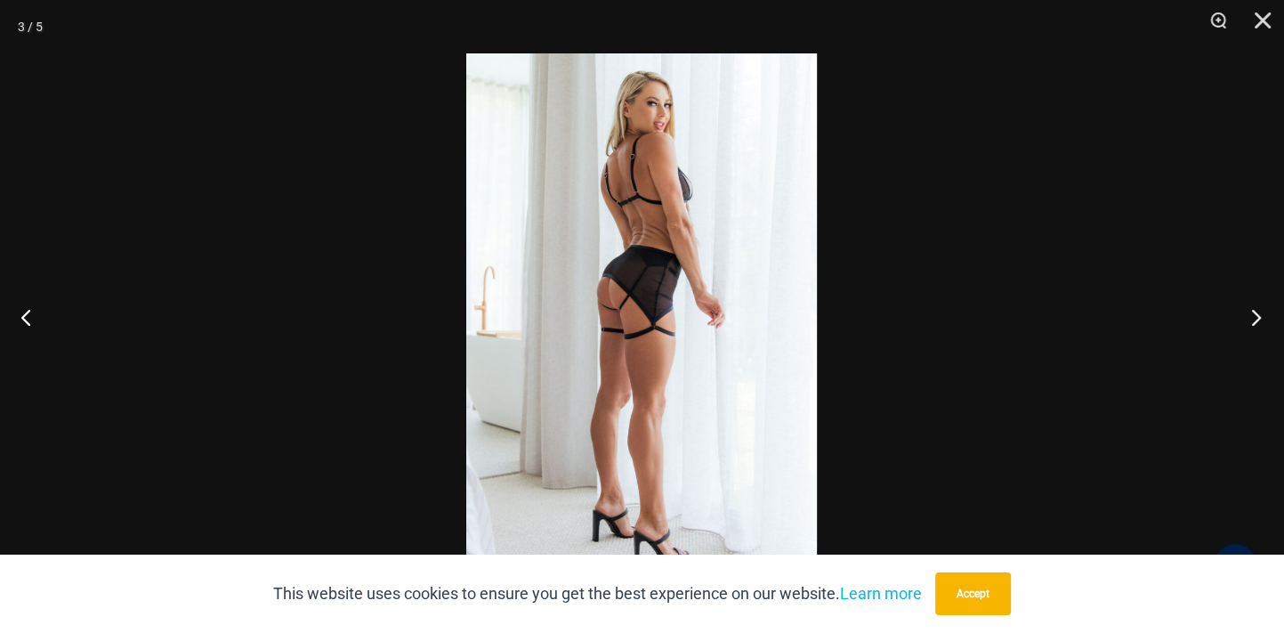
click at [1250, 316] on button "Next" at bounding box center [1250, 316] width 67 height 89
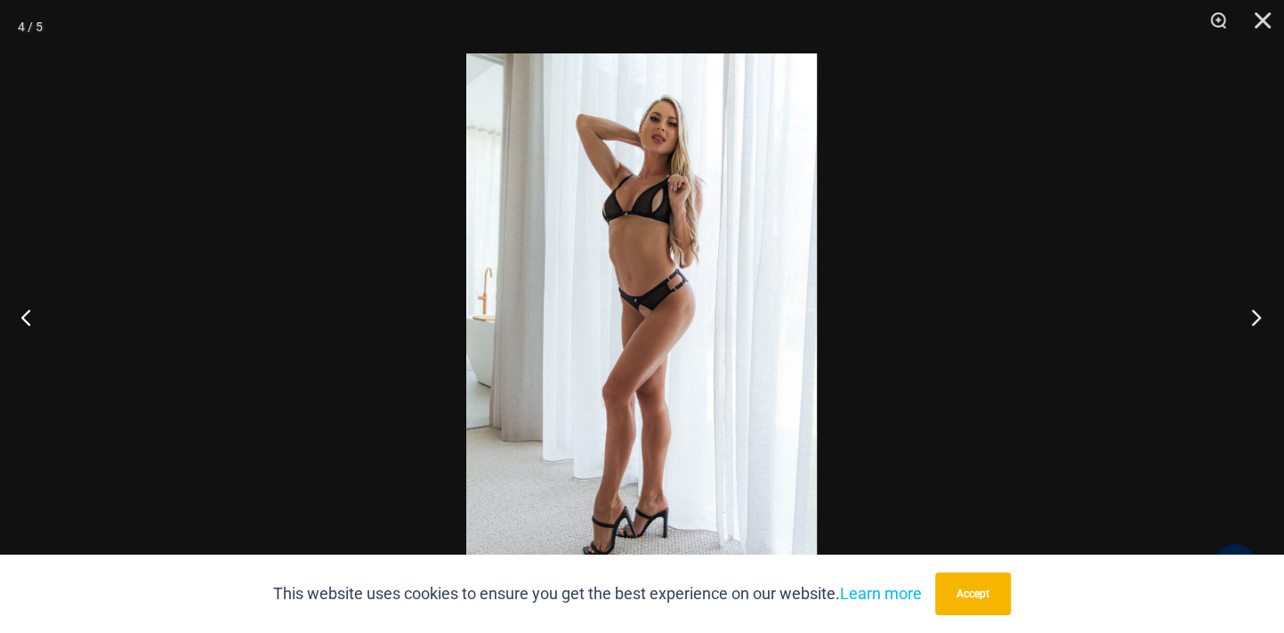
click at [1250, 316] on button "Next" at bounding box center [1250, 316] width 67 height 89
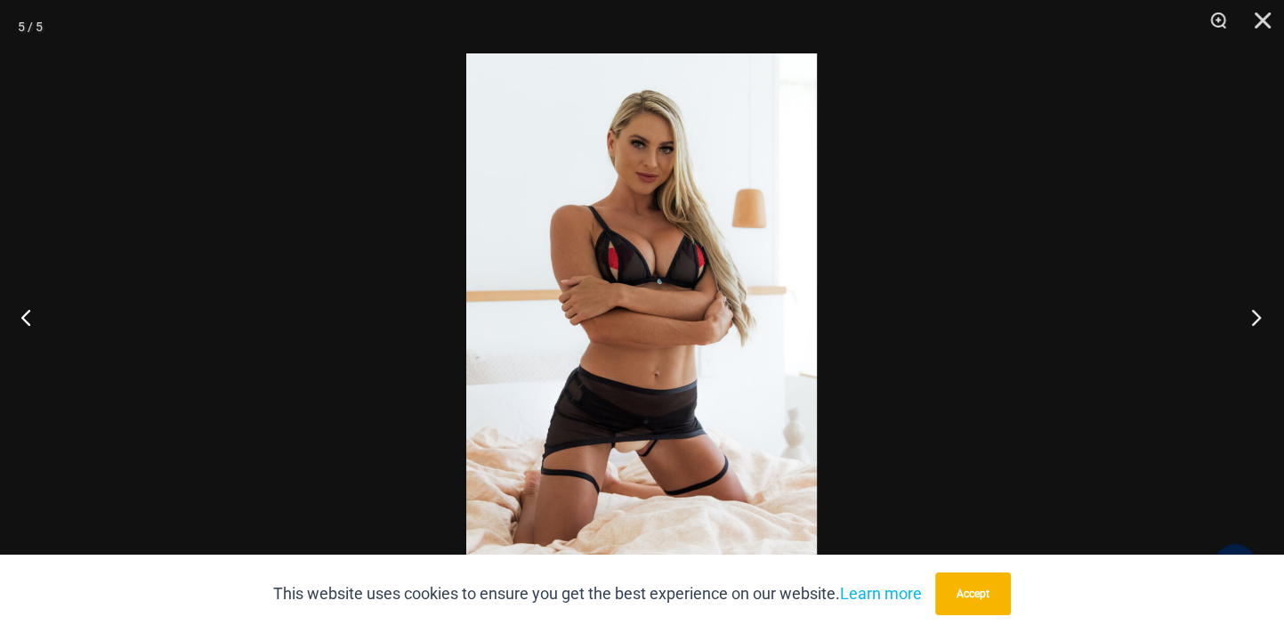
click at [1250, 316] on button "Next" at bounding box center [1250, 316] width 67 height 89
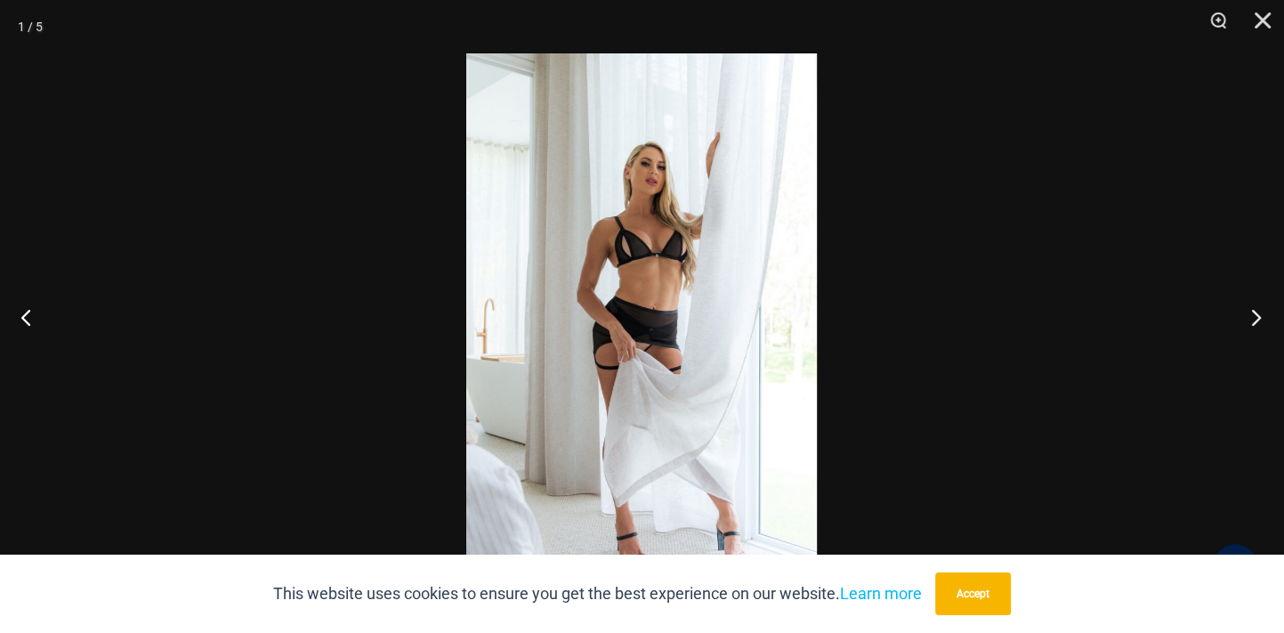
click at [1250, 316] on button "Next" at bounding box center [1250, 316] width 67 height 89
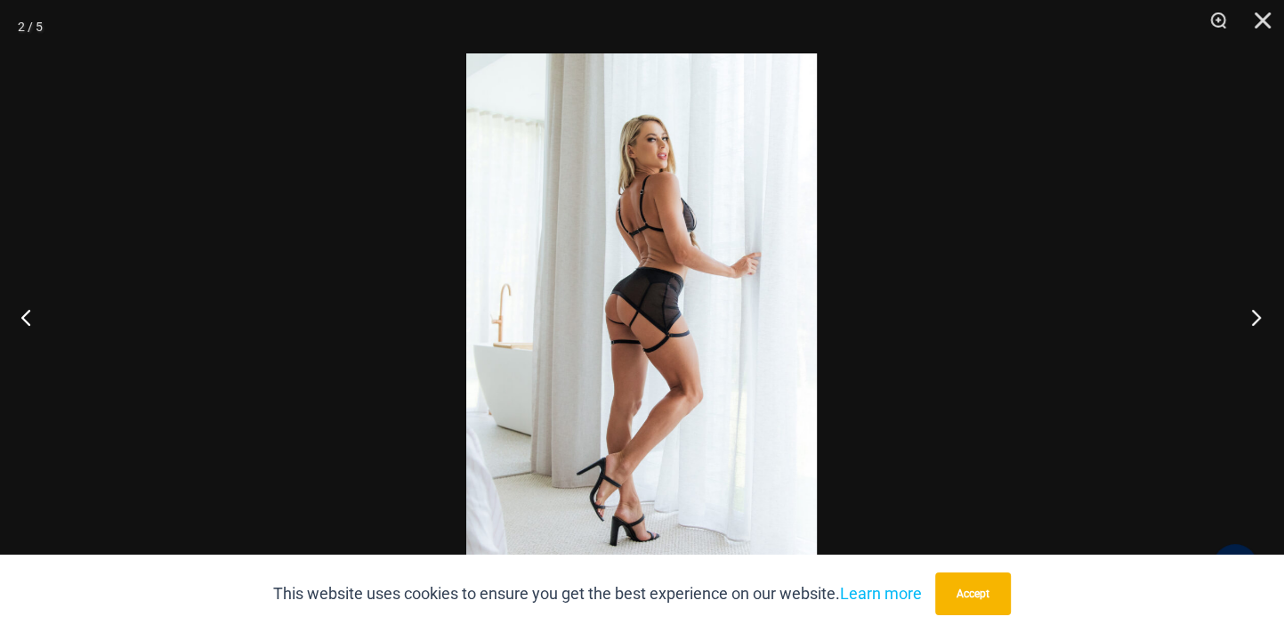
click at [1250, 316] on button "Next" at bounding box center [1250, 316] width 67 height 89
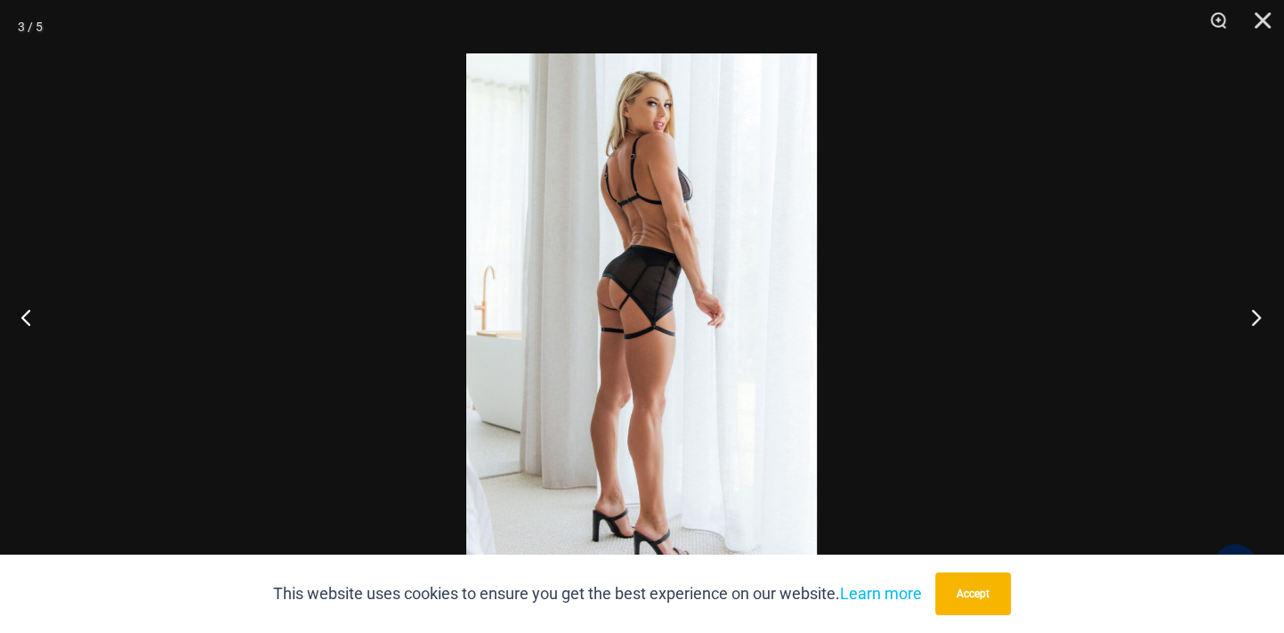
click at [1250, 316] on button "Next" at bounding box center [1250, 316] width 67 height 89
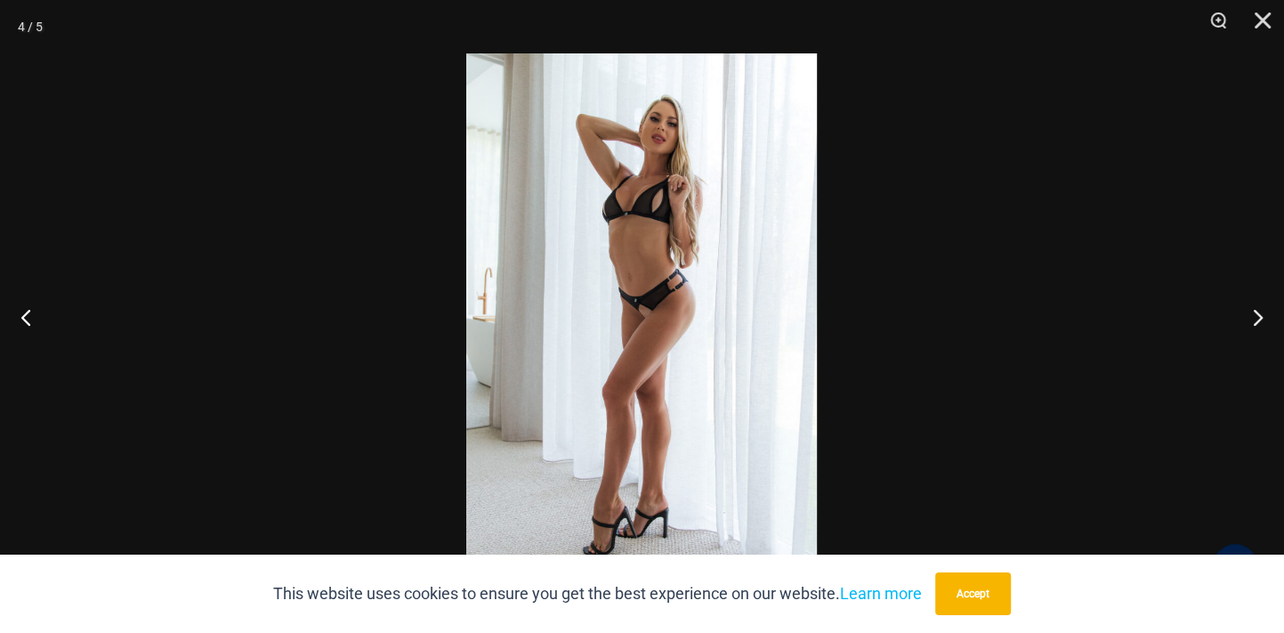
click at [753, 309] on img at bounding box center [641, 316] width 351 height 526
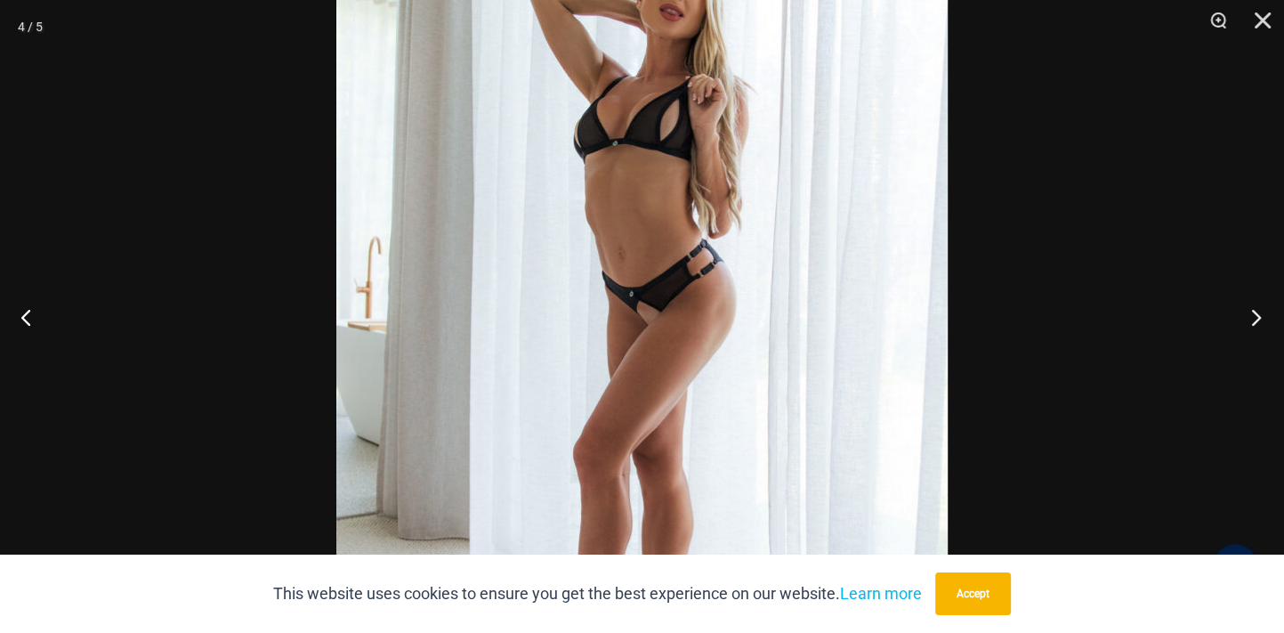
click at [1259, 318] on button "Next" at bounding box center [1250, 316] width 67 height 89
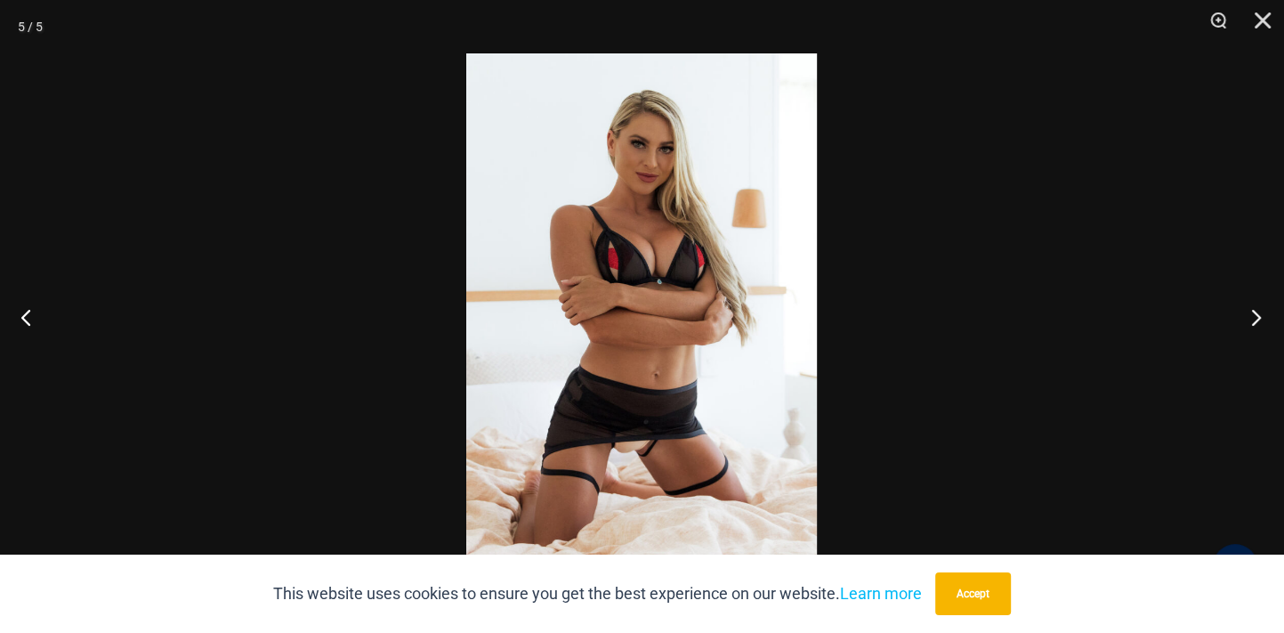
click at [1259, 318] on button "Next" at bounding box center [1250, 316] width 67 height 89
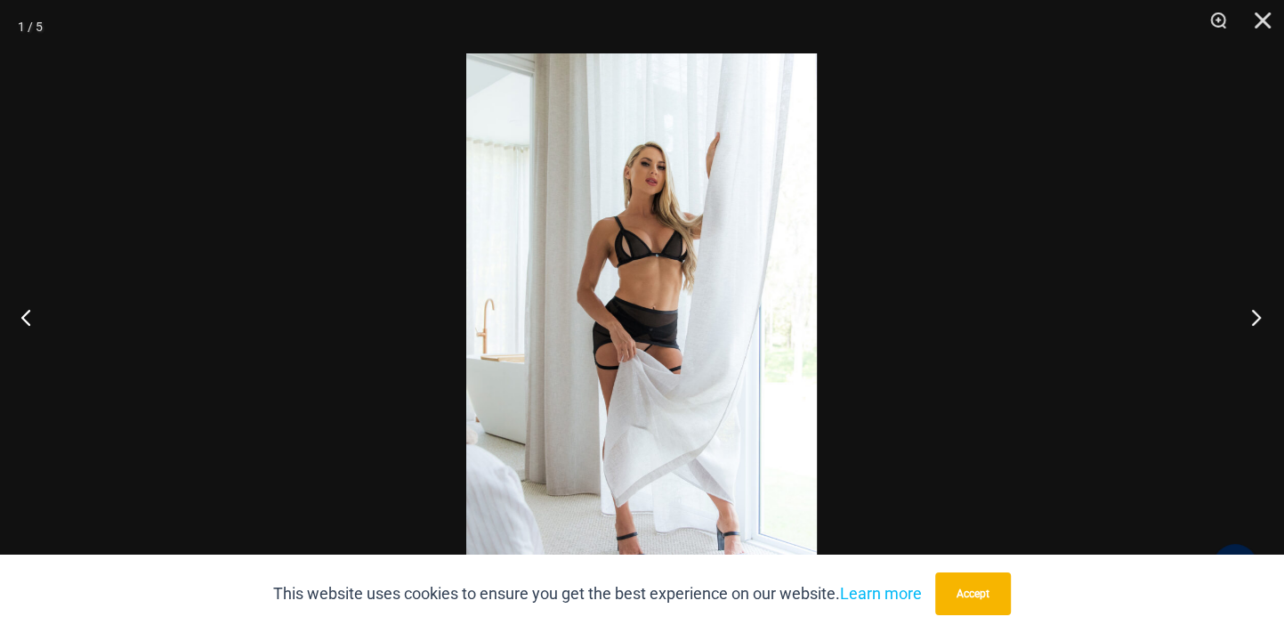
click at [1259, 318] on button "Next" at bounding box center [1250, 316] width 67 height 89
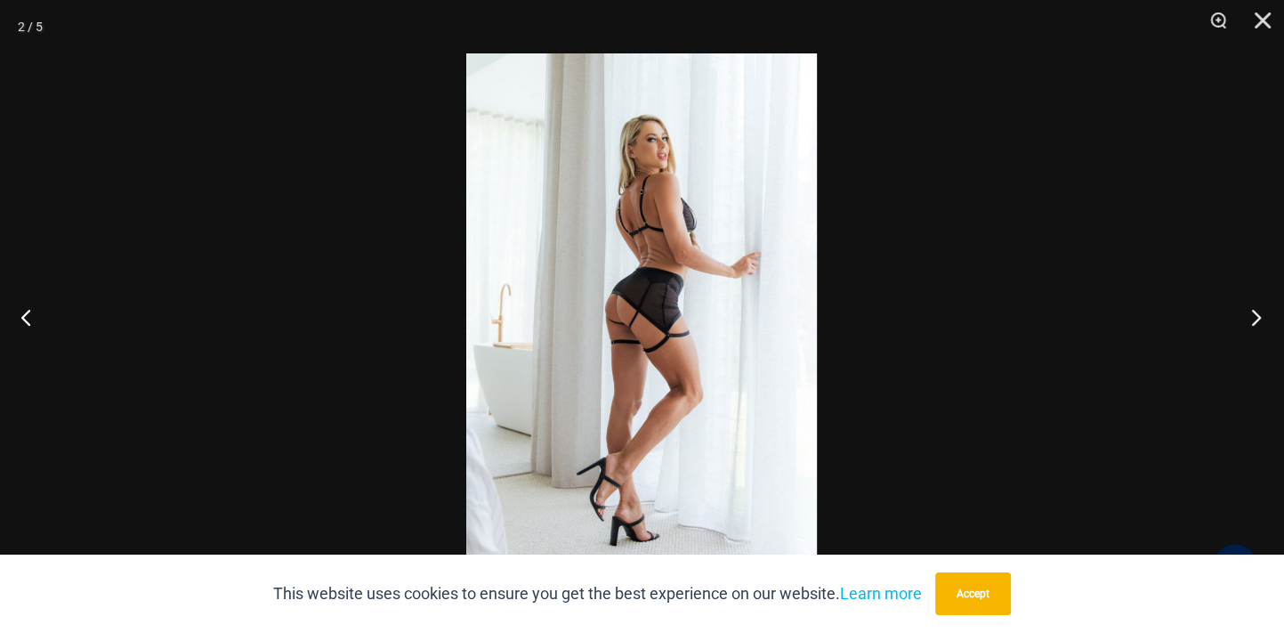
click at [1259, 318] on button "Next" at bounding box center [1250, 316] width 67 height 89
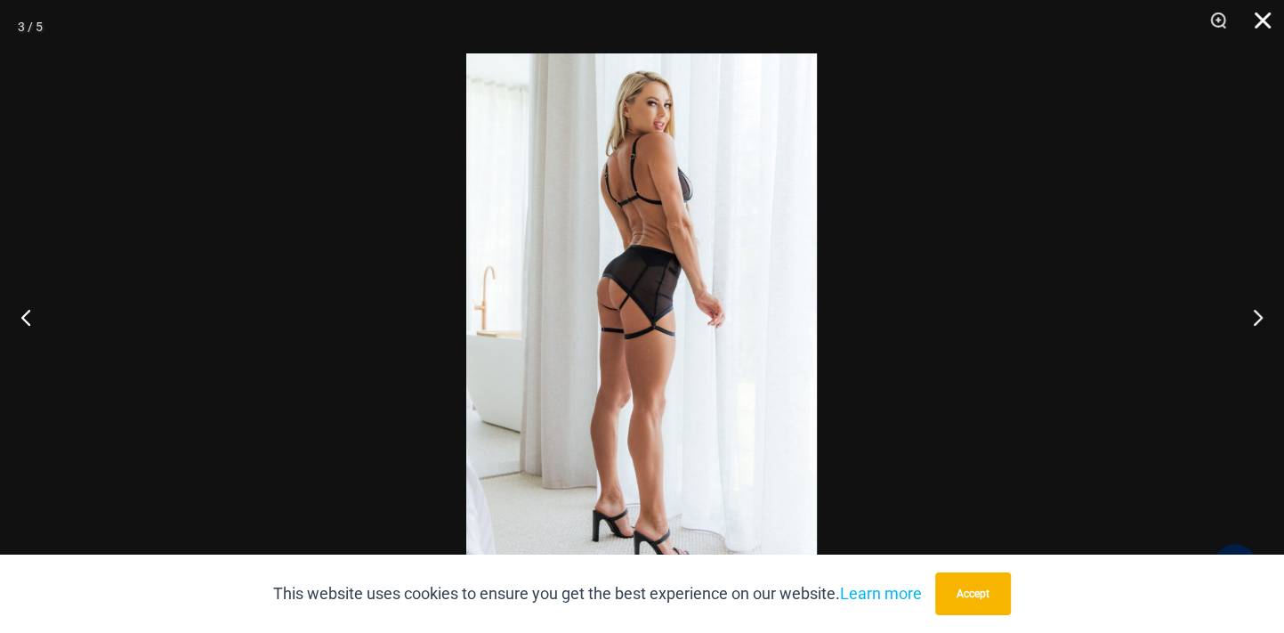
click at [1260, 16] on button "Close" at bounding box center [1256, 26] width 44 height 53
